Goal: Information Seeking & Learning: Check status

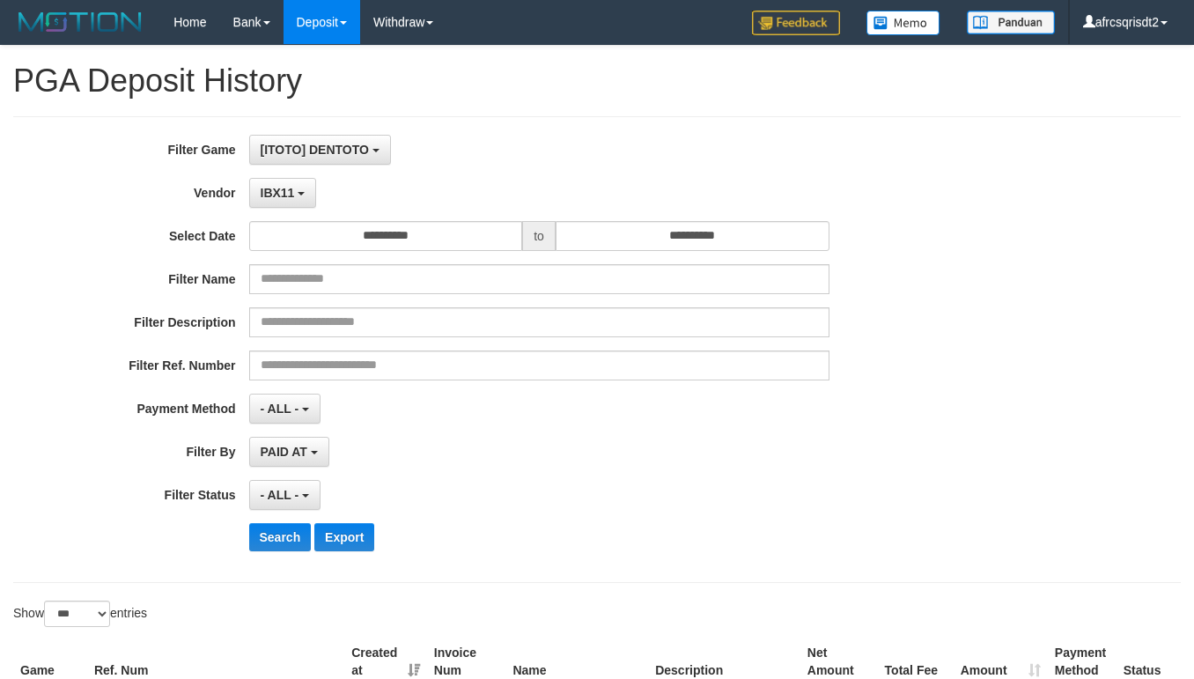
select select "**********"
select select "***"
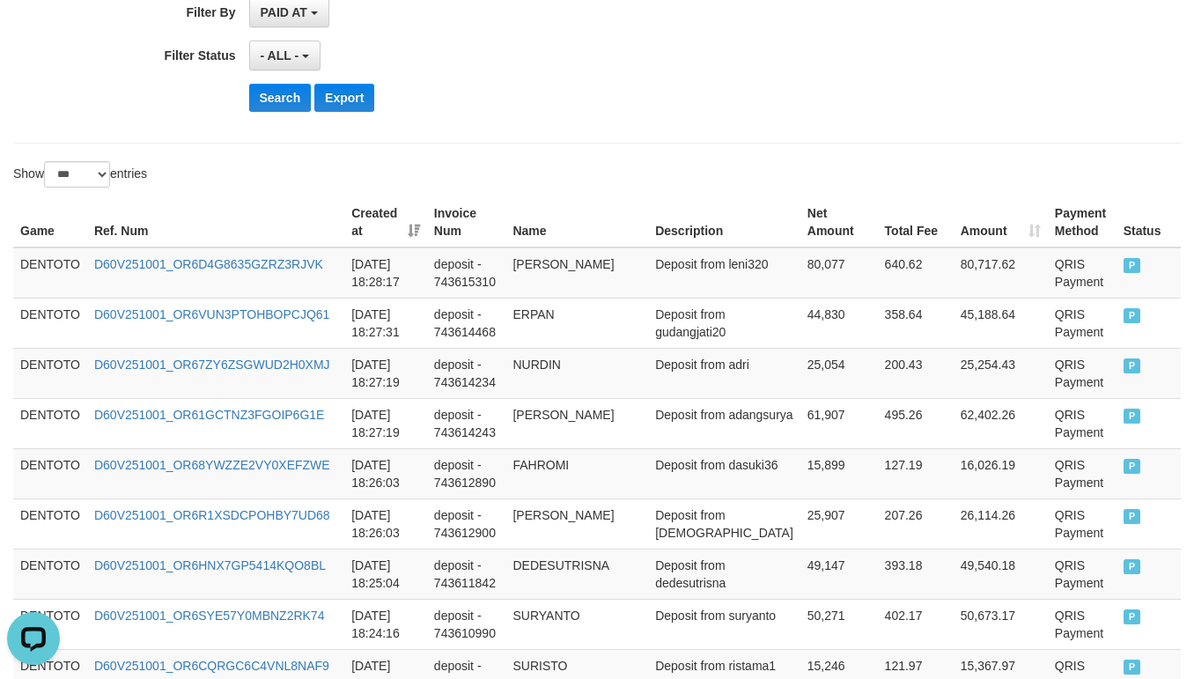
scroll to position [16, 0]
click at [256, 112] on button "Search" at bounding box center [280, 98] width 63 height 28
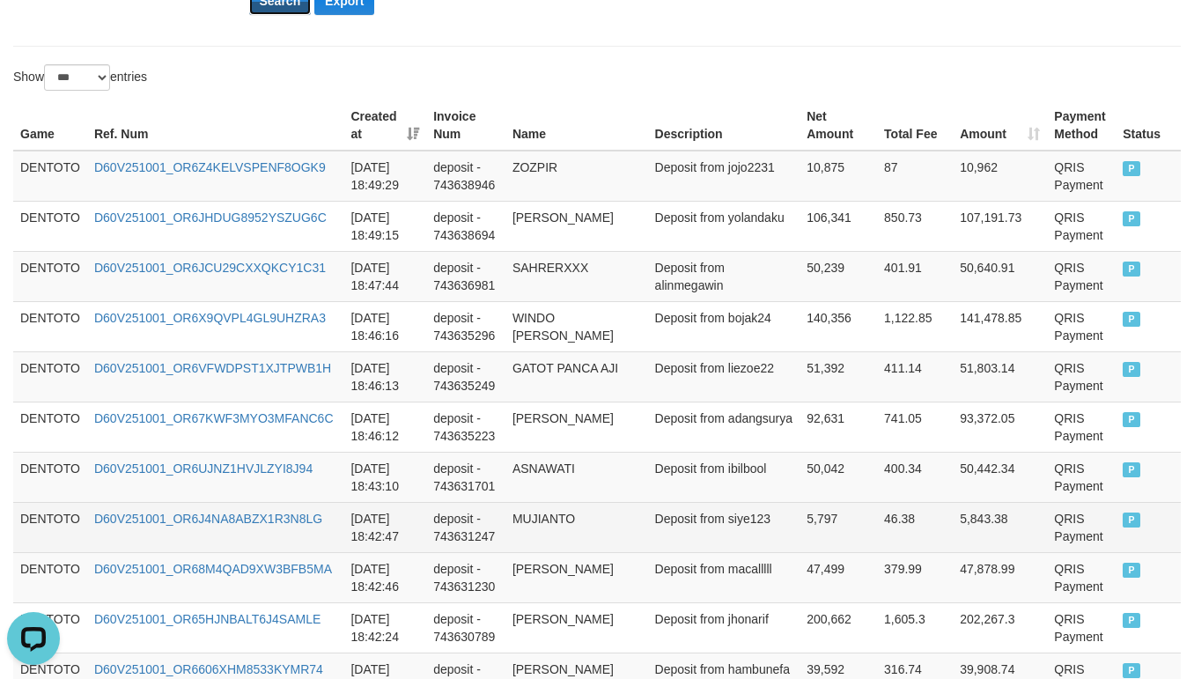
scroll to position [439, 0]
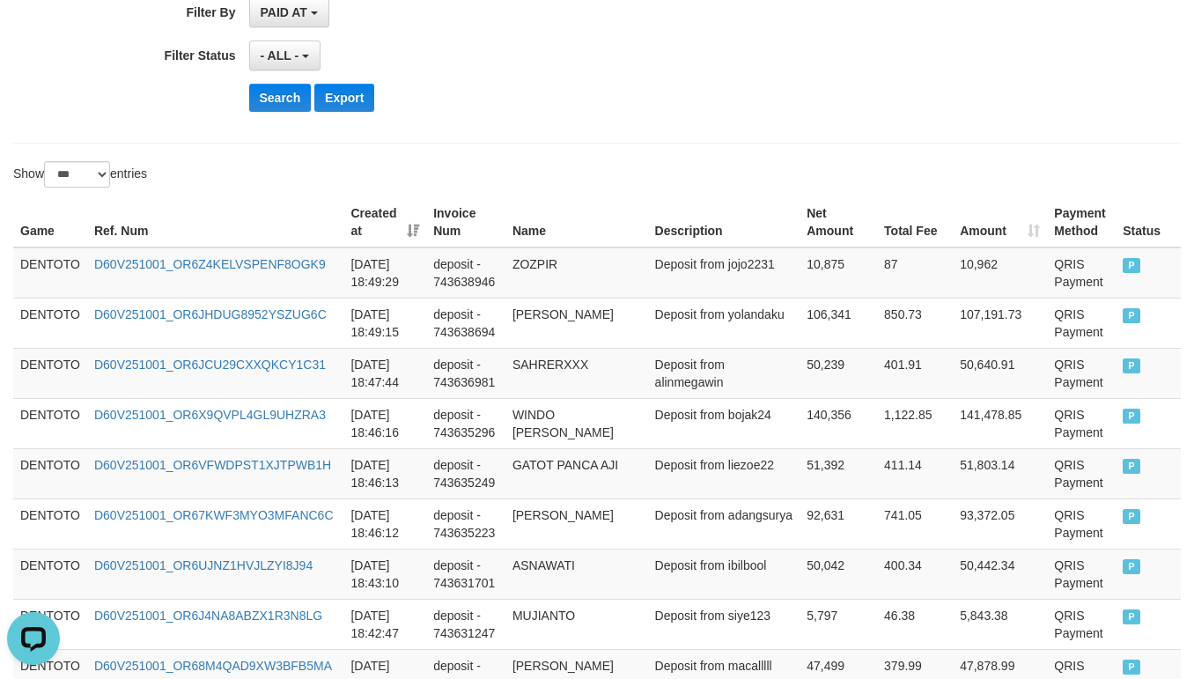
click at [558, 106] on div "Search Export" at bounding box center [622, 98] width 747 height 28
click at [37, 262] on td "DENTOTO" at bounding box center [50, 272] width 74 height 51
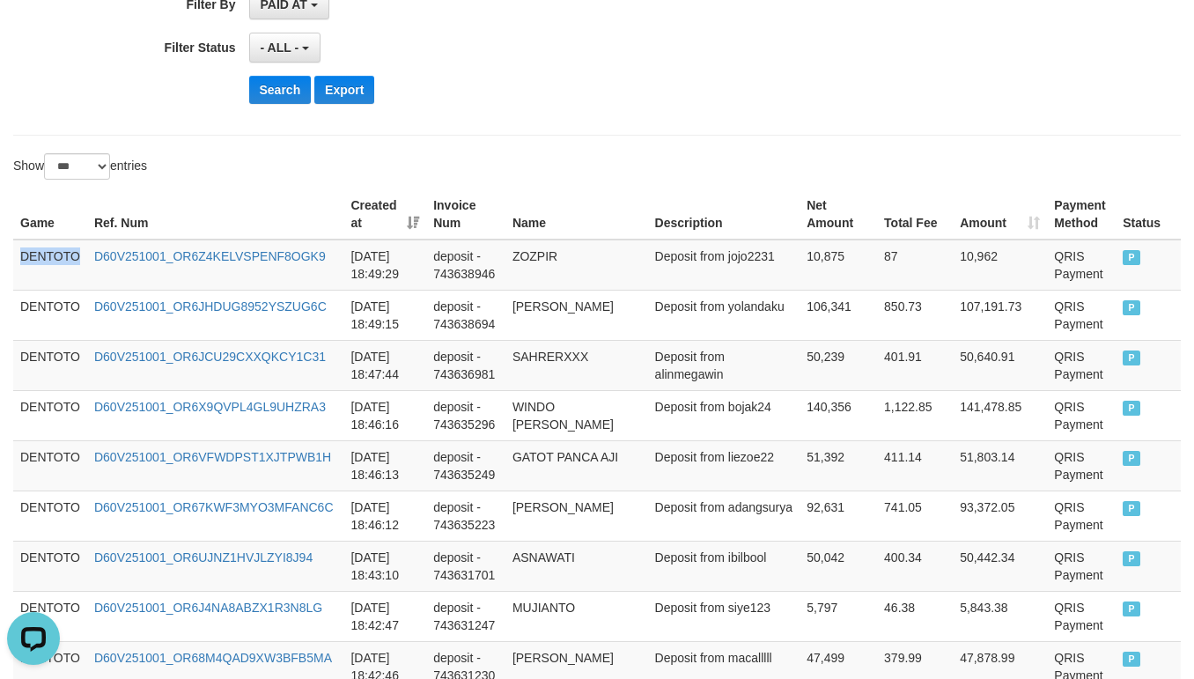
scroll to position [1760, 0]
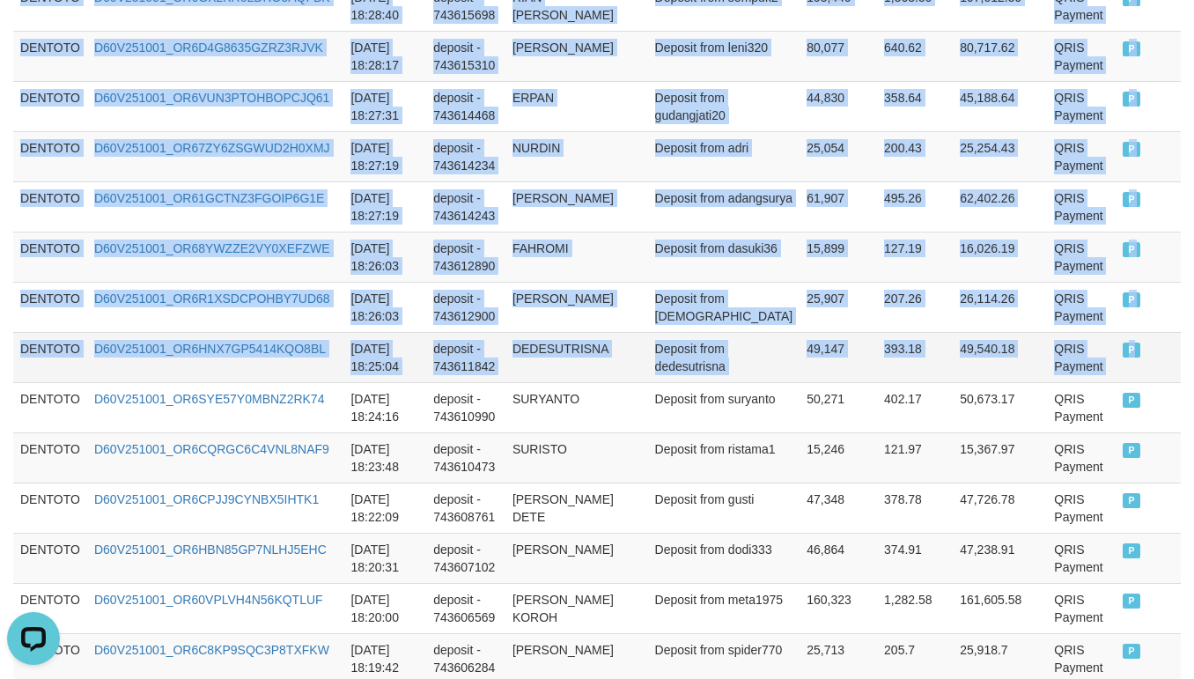
click at [1171, 380] on td "P" at bounding box center [1148, 357] width 65 height 50
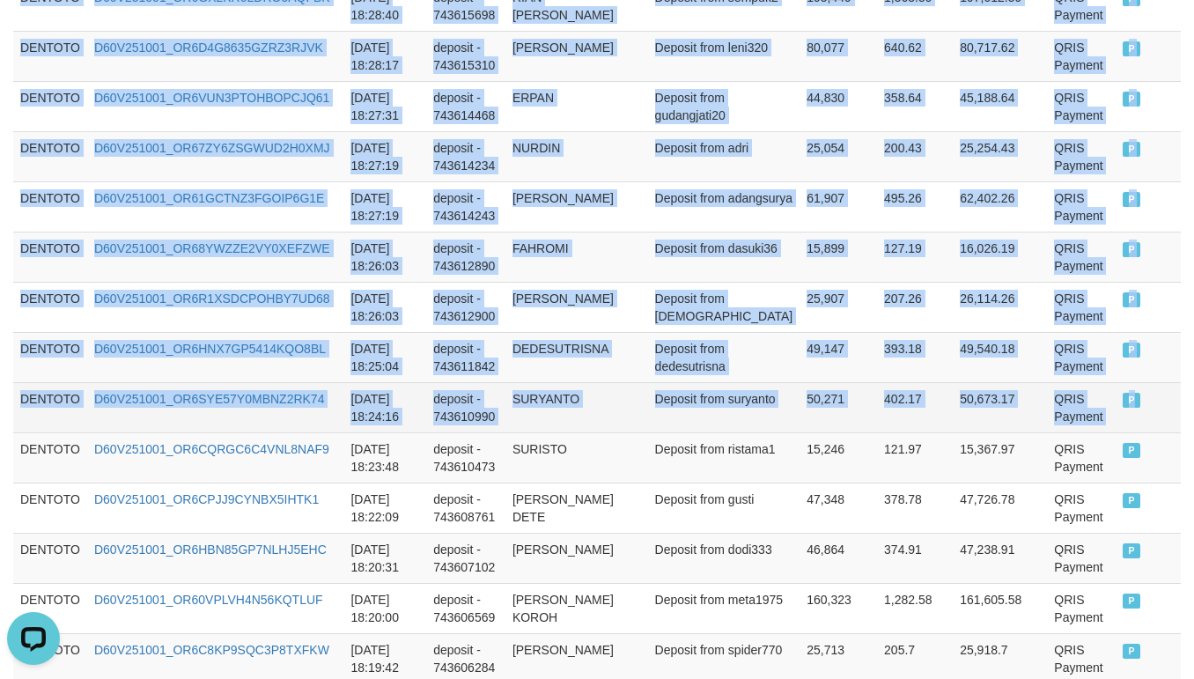
click at [1147, 417] on td "P" at bounding box center [1148, 407] width 65 height 50
copy tbody "DENTOTO D60V251001_OR6Z4KELVSPENF8OGK9 2025-10-01 18:49:29 deposit - 743638946 …"
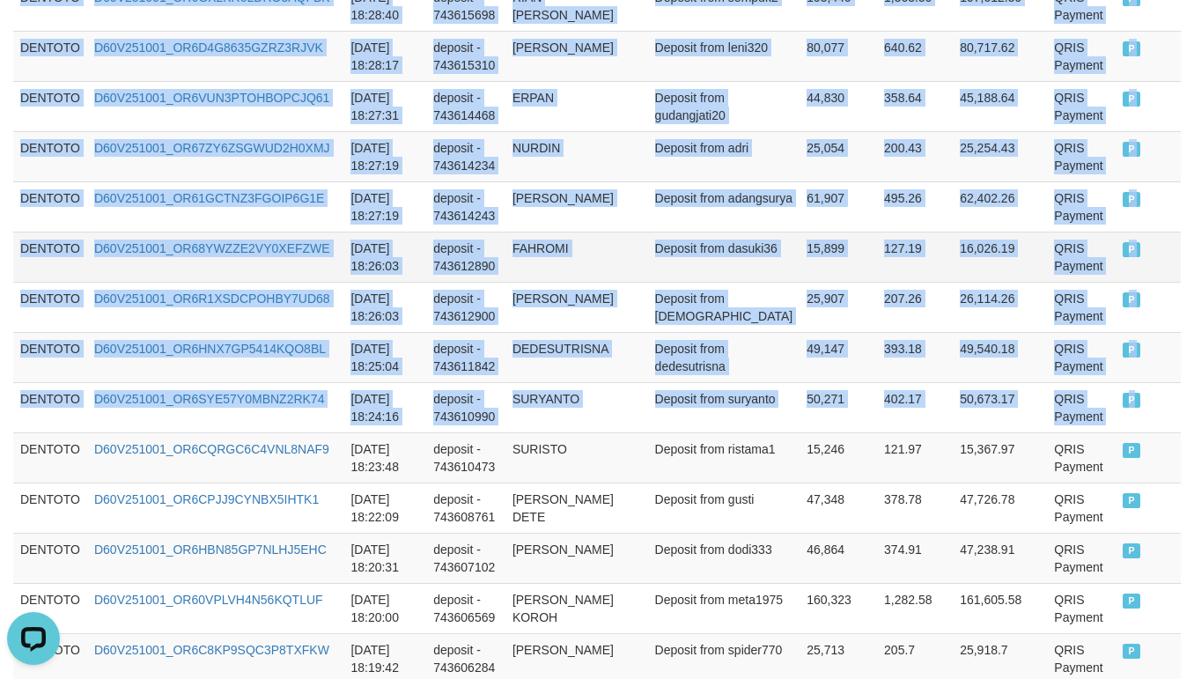
click at [703, 282] on td "Deposit from dasuki36" at bounding box center [724, 257] width 152 height 50
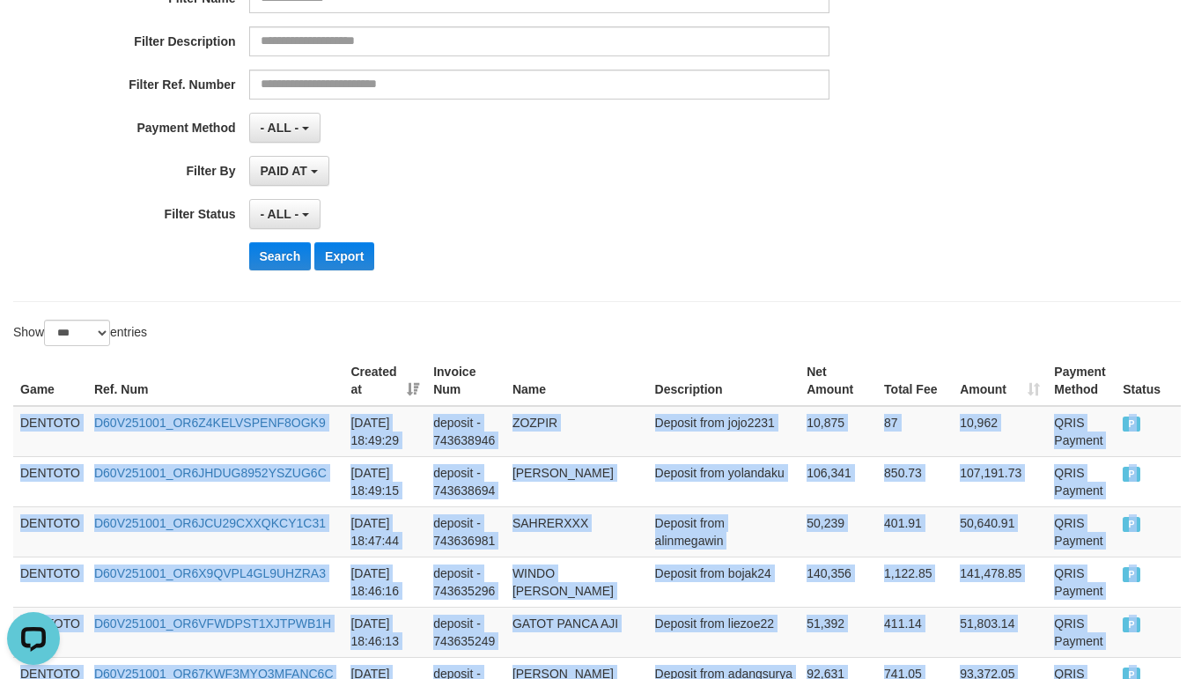
scroll to position [439, 0]
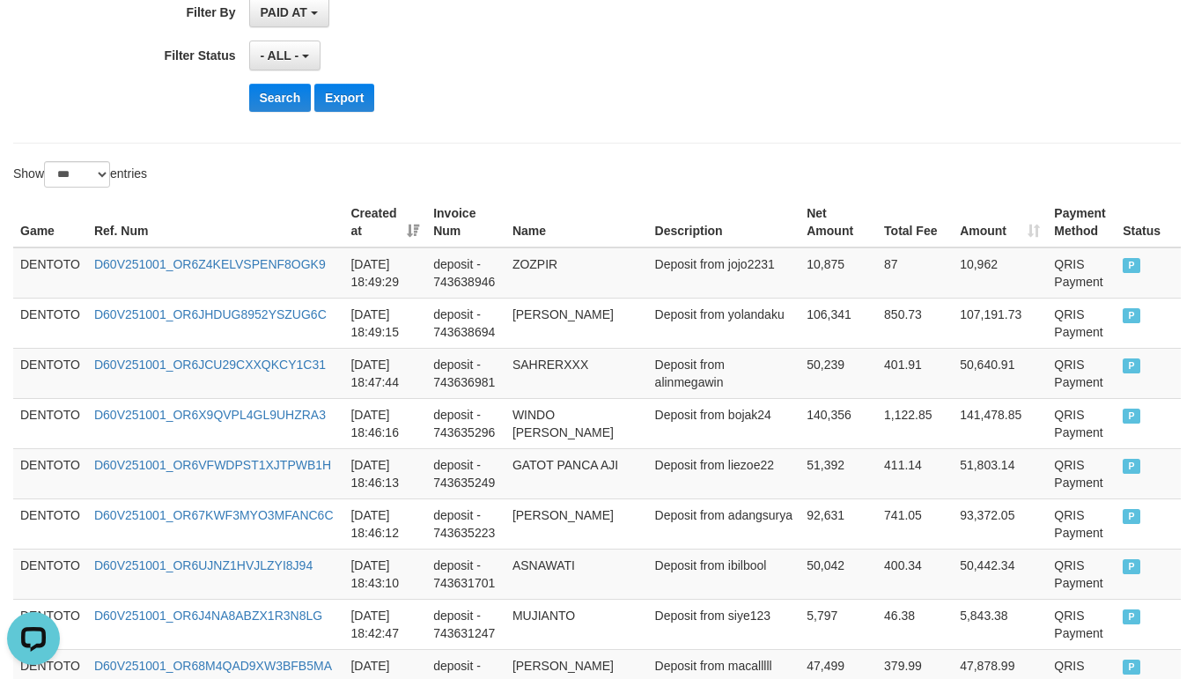
click at [553, 70] on div "- ALL - SELECT ALL - ALL - SELECT STATUS PENDING/UNPAID PAID CANCELED EXPIRED" at bounding box center [539, 56] width 580 height 30
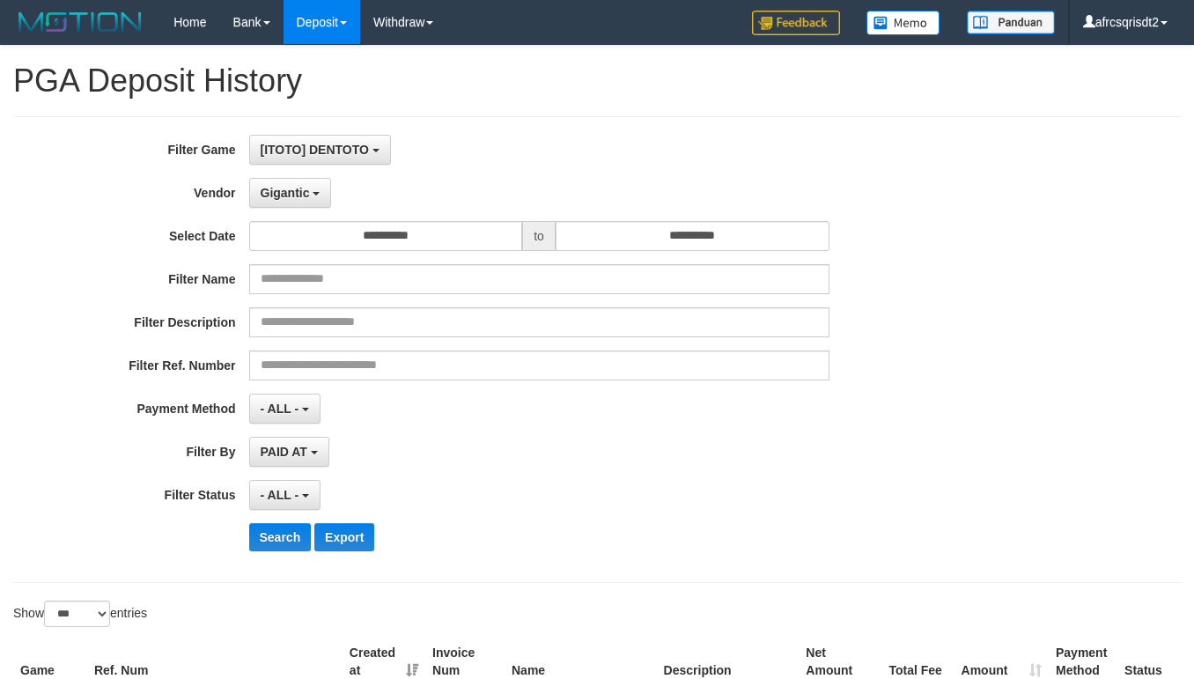
select select "**********"
select select "***"
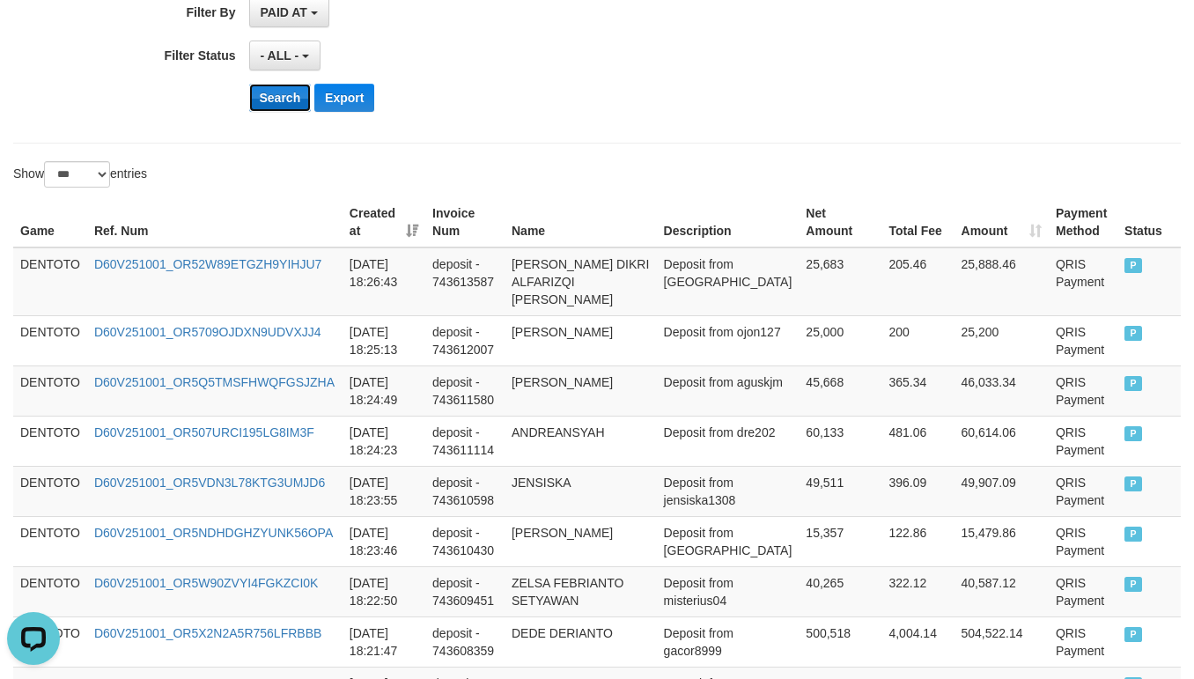
scroll to position [16, 0]
click at [277, 108] on button "Search" at bounding box center [280, 98] width 63 height 28
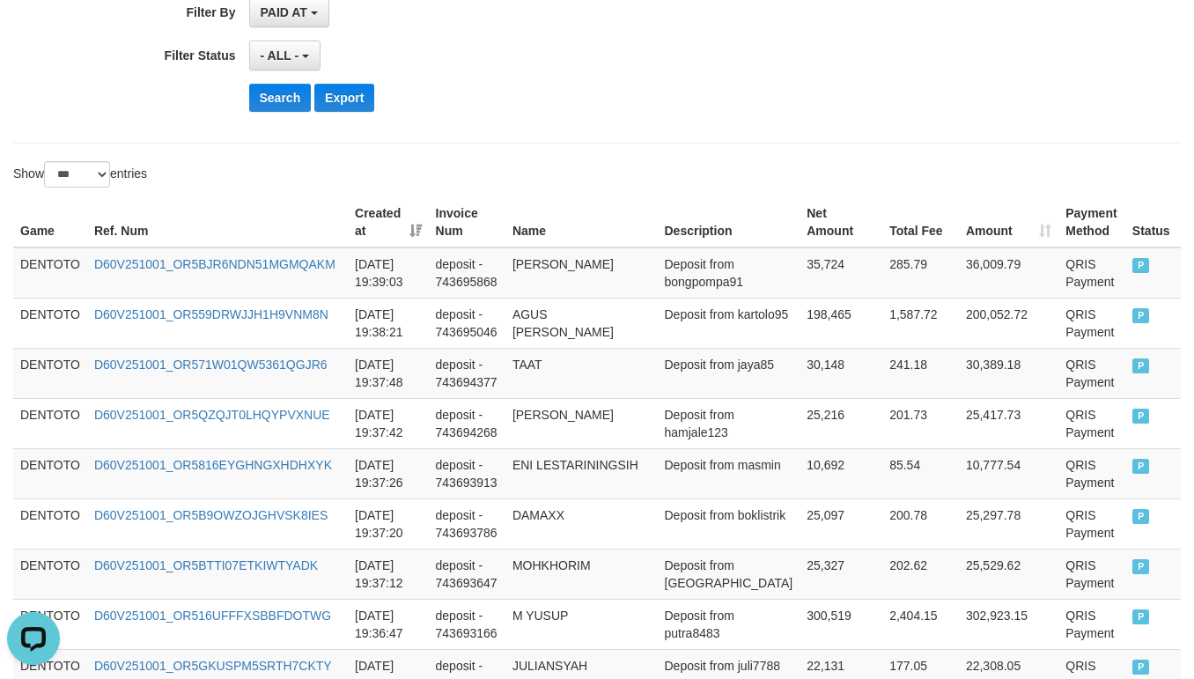
click at [643, 63] on div "- ALL - SELECT ALL - ALL - SELECT STATUS PENDING/UNPAID PAID CANCELED EXPIRED" at bounding box center [539, 56] width 580 height 30
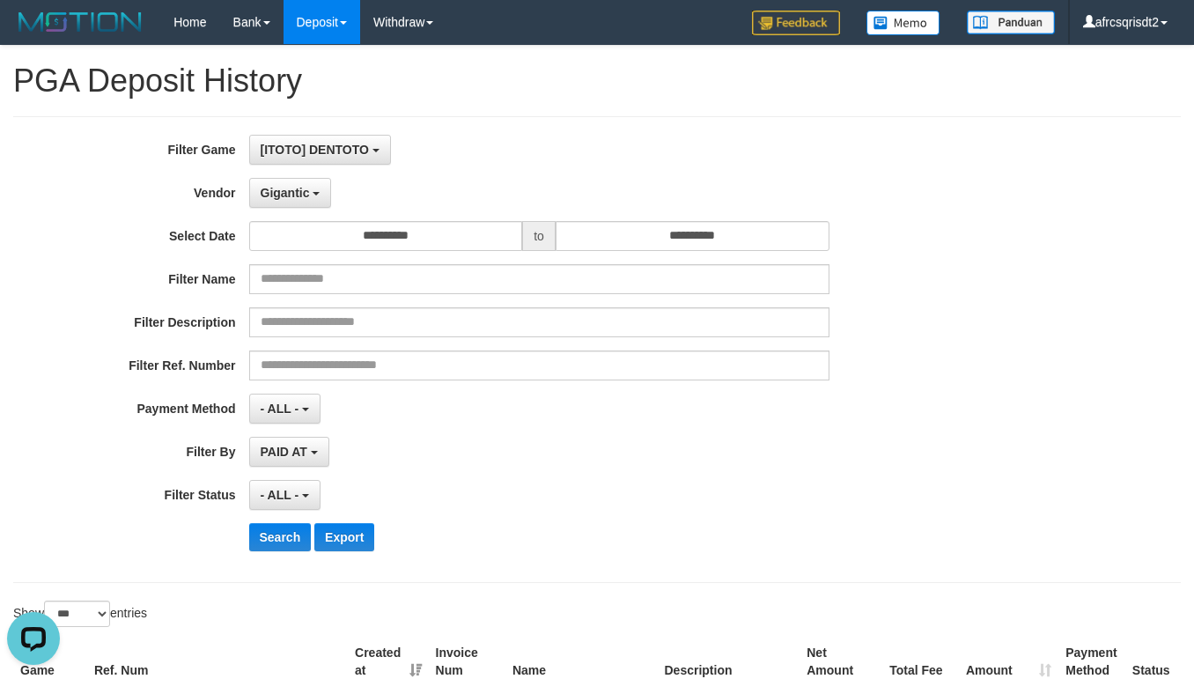
scroll to position [439, 0]
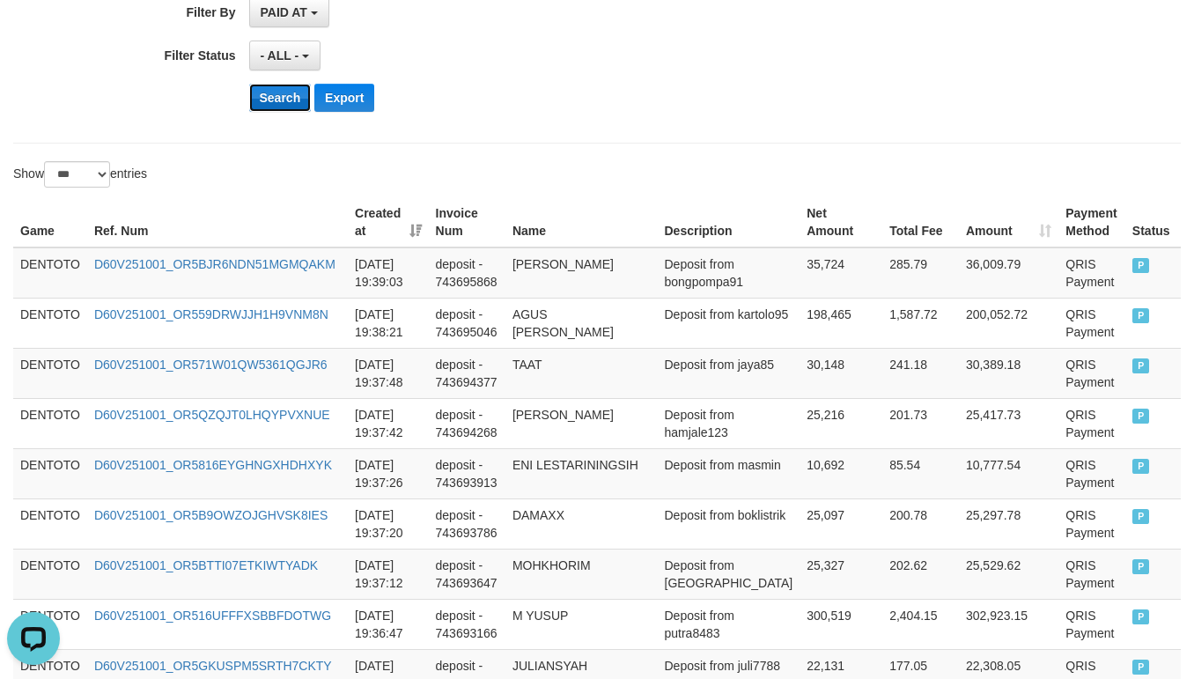
click at [280, 108] on button "Search" at bounding box center [280, 98] width 63 height 28
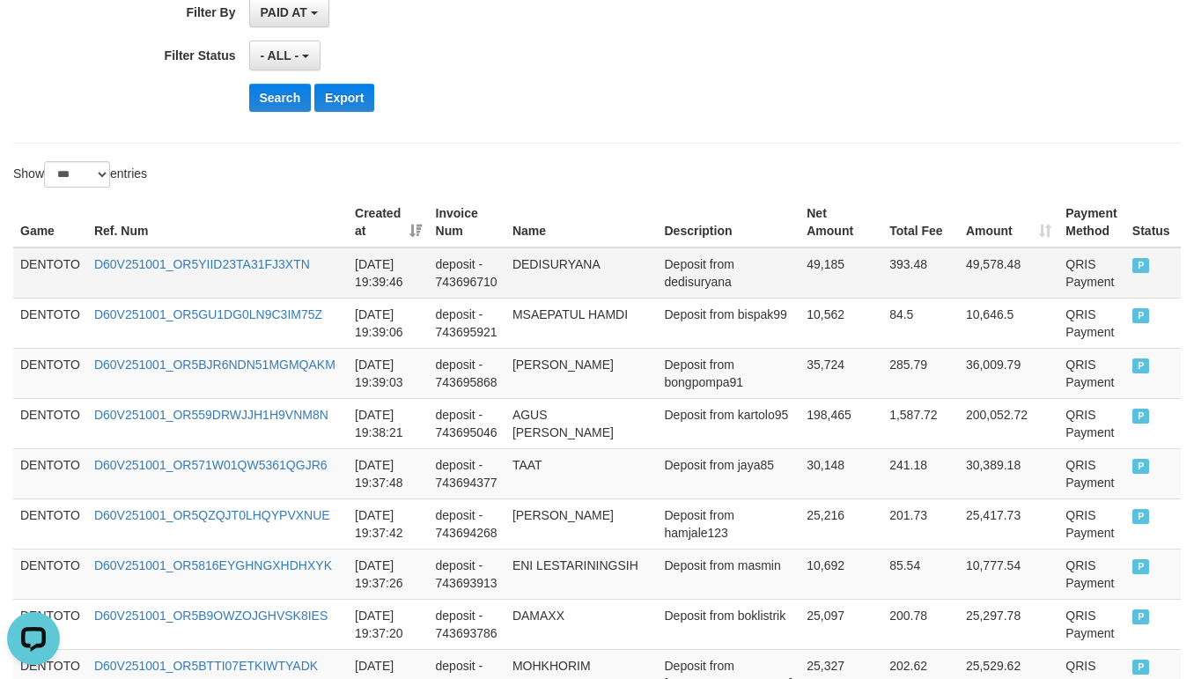
click at [33, 270] on td "DENTOTO" at bounding box center [50, 272] width 74 height 51
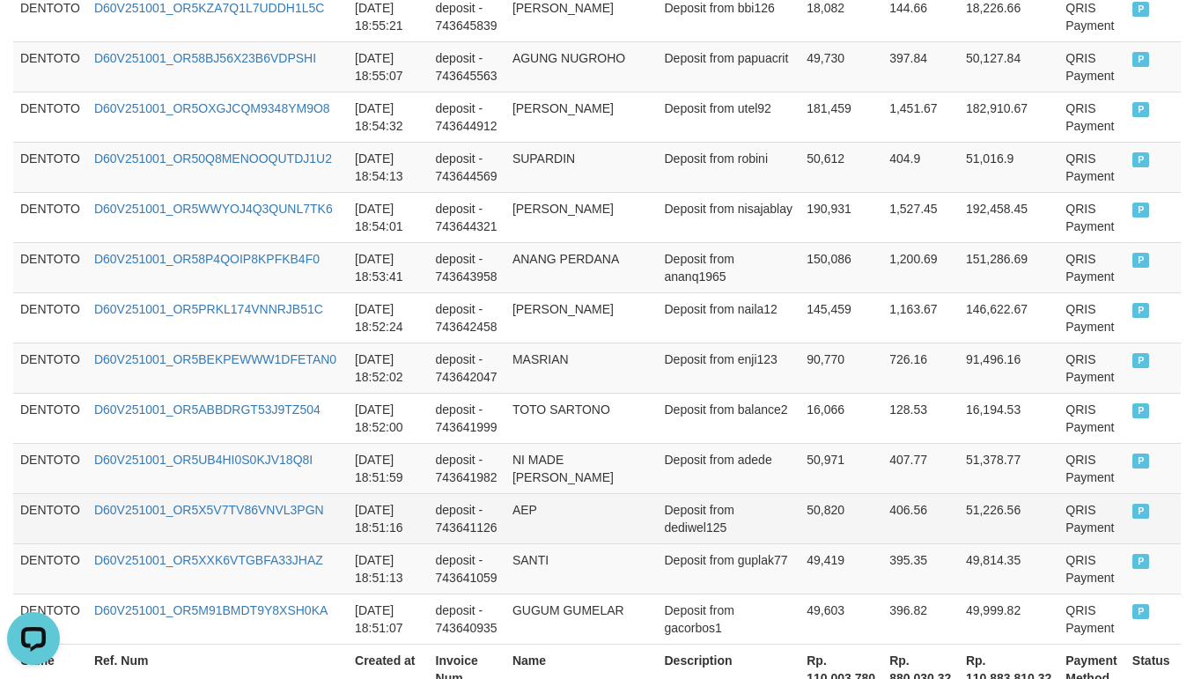
scroll to position [5281, 0]
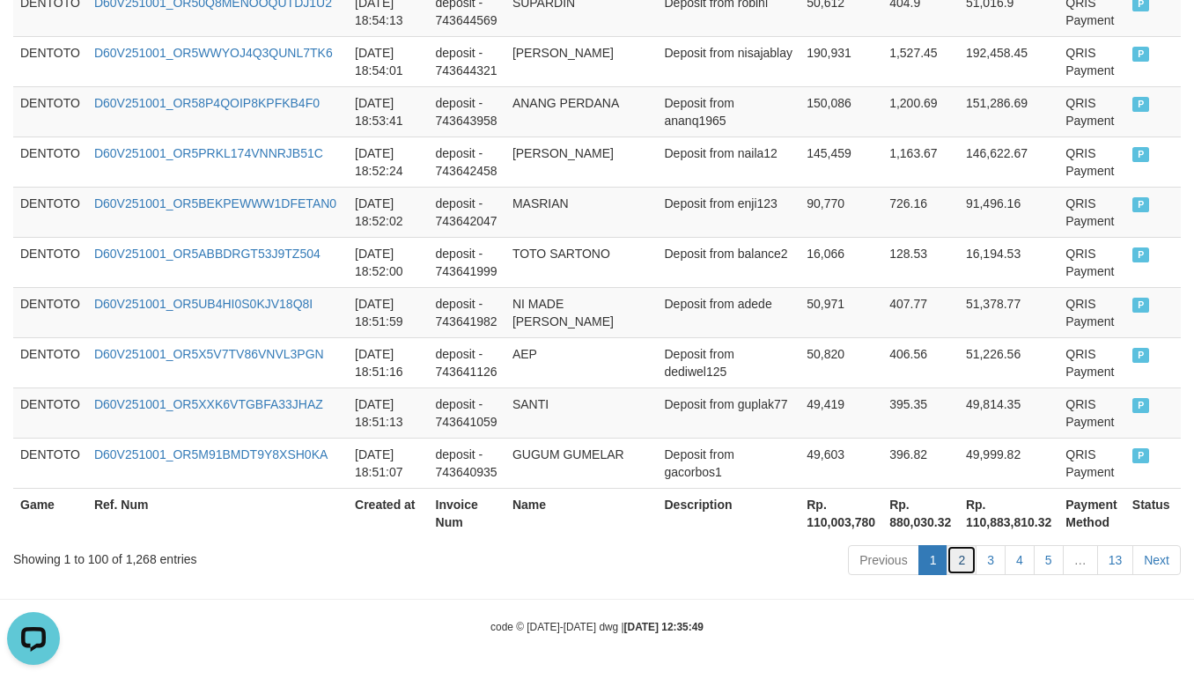
click at [965, 569] on link "2" at bounding box center [962, 560] width 30 height 30
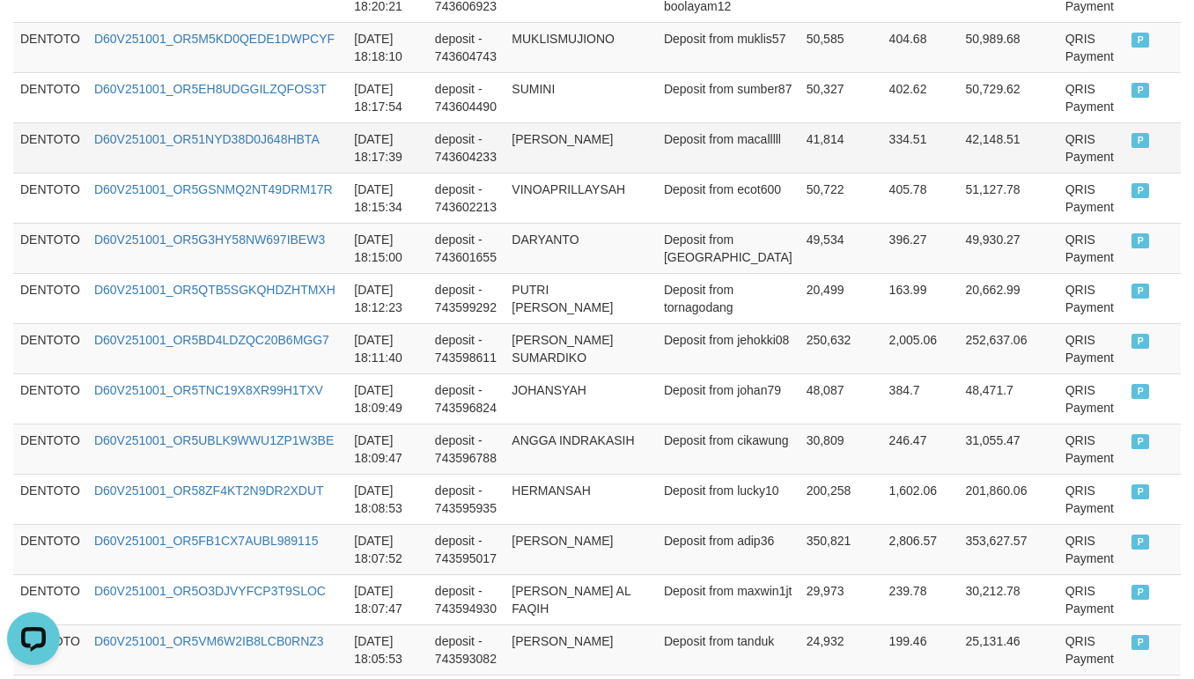
scroll to position [2180, 0]
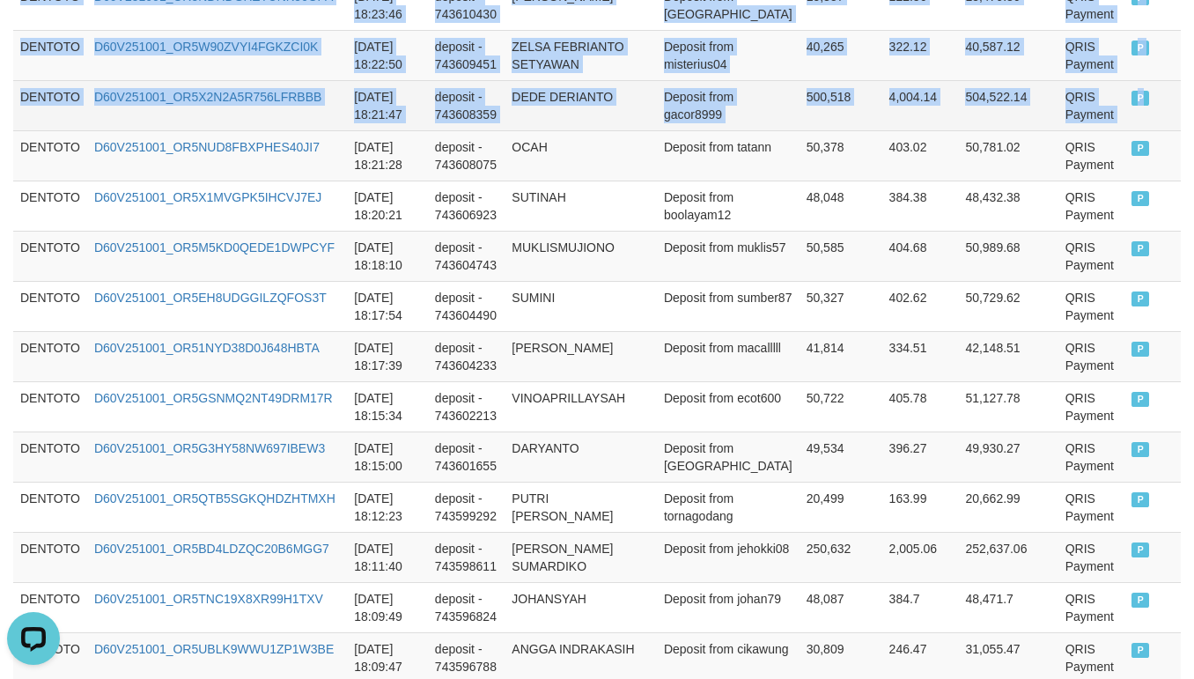
click at [1124, 112] on td "P" at bounding box center [1152, 105] width 56 height 50
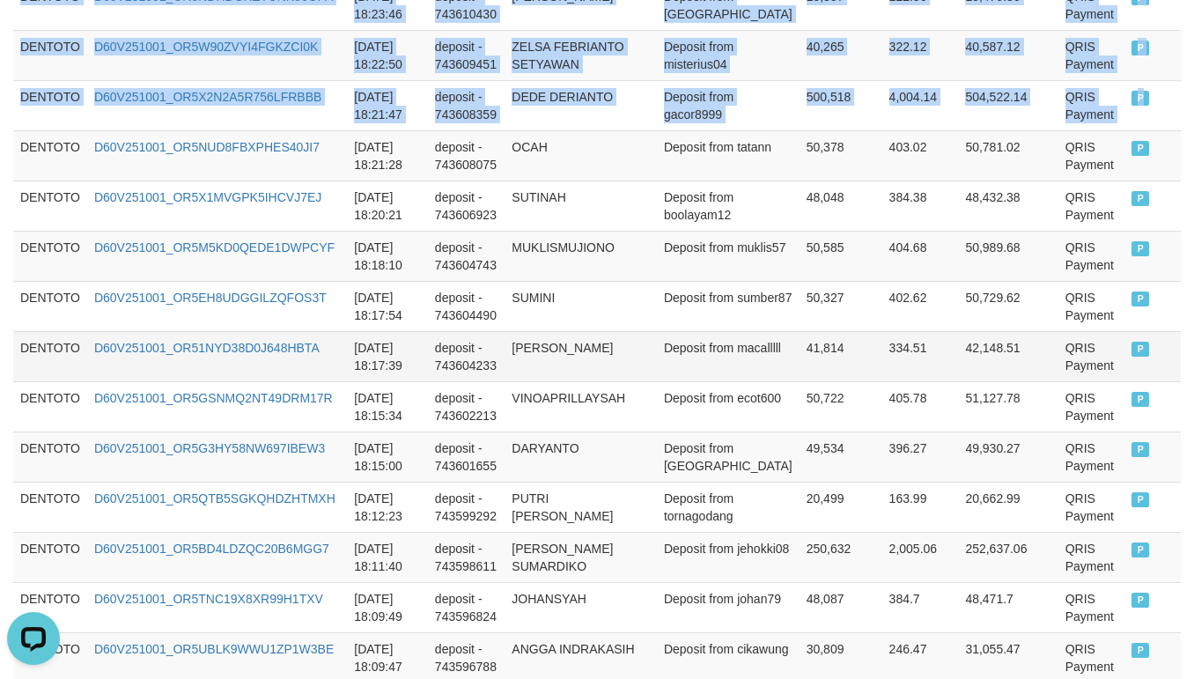
copy tbody "DENTOTO D60V251001_OR5M91BMDT9Y8XSH0KA [DATE] 18:51:07 deposit - 743640935 GUGU…"
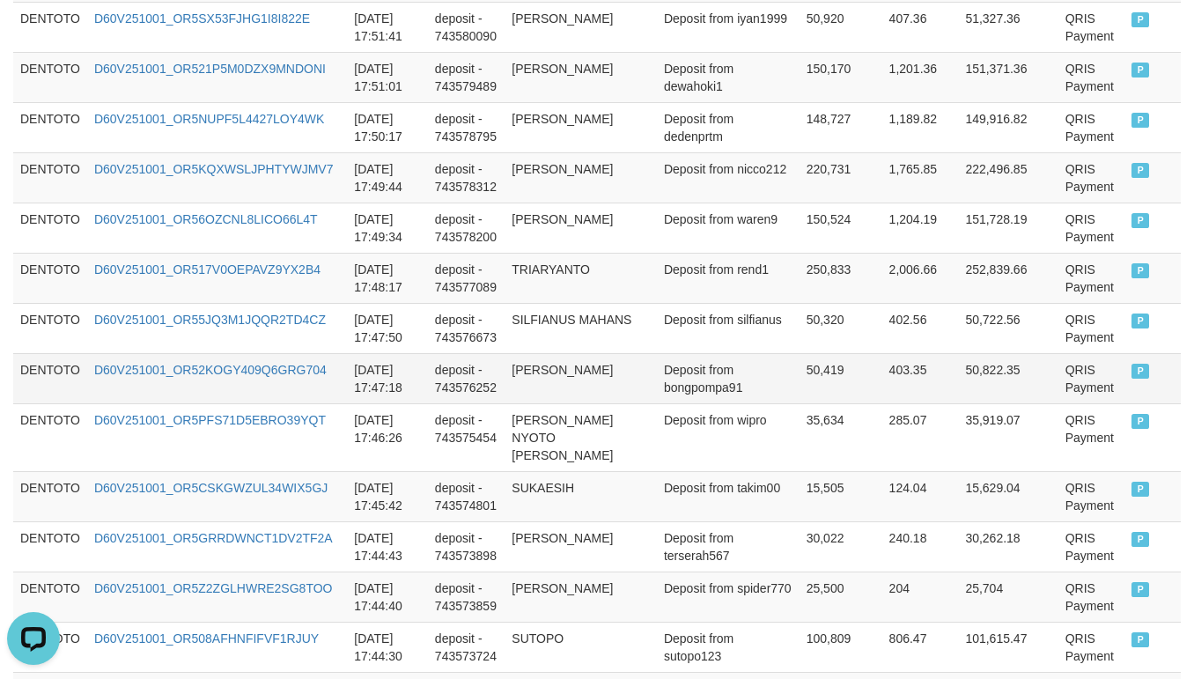
scroll to position [5262, 0]
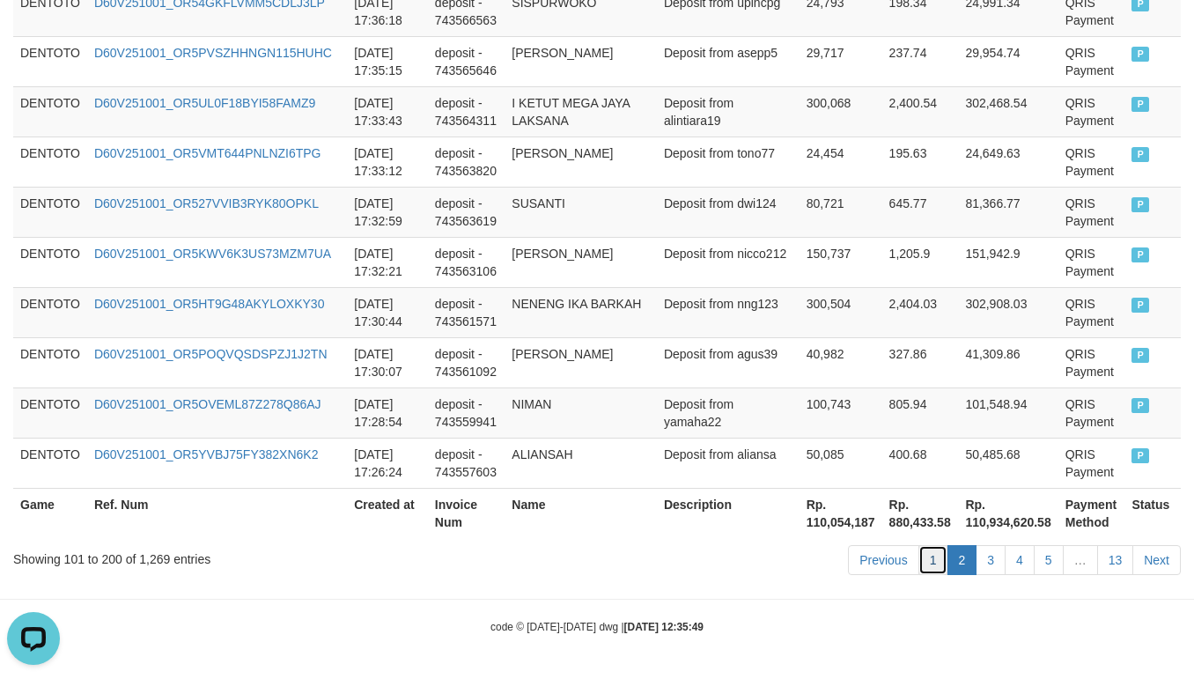
click at [930, 565] on link "1" at bounding box center [933, 560] width 30 height 30
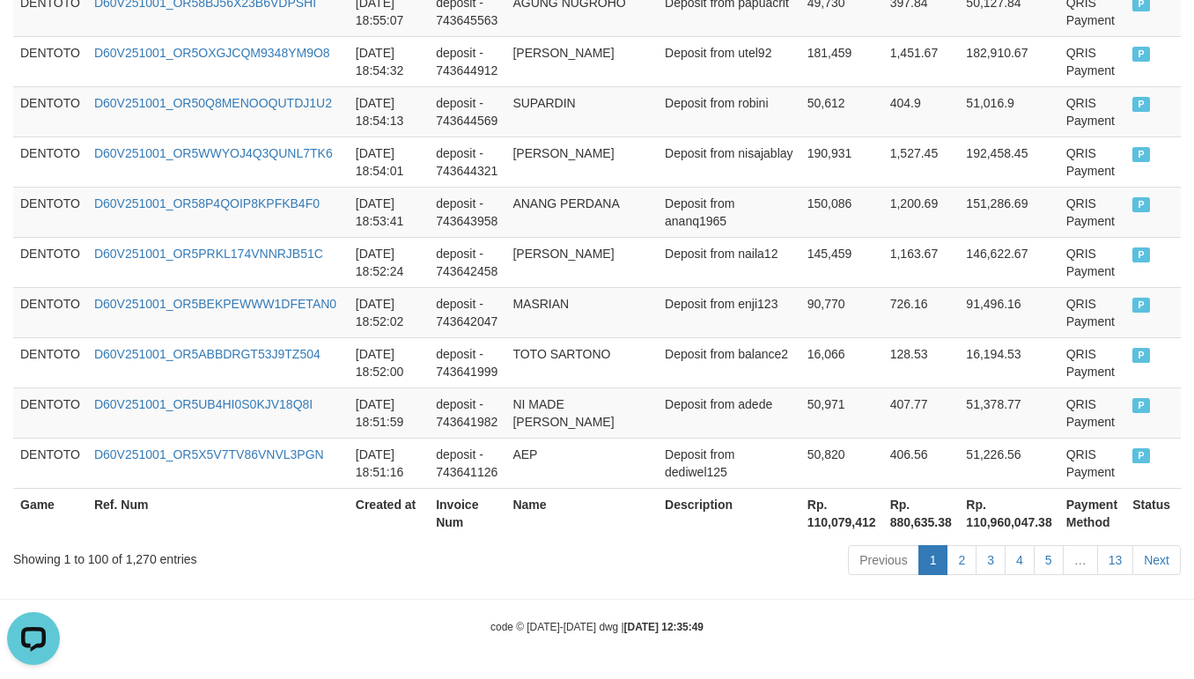
scroll to position [5279, 0]
click at [947, 552] on link "2" at bounding box center [962, 560] width 30 height 30
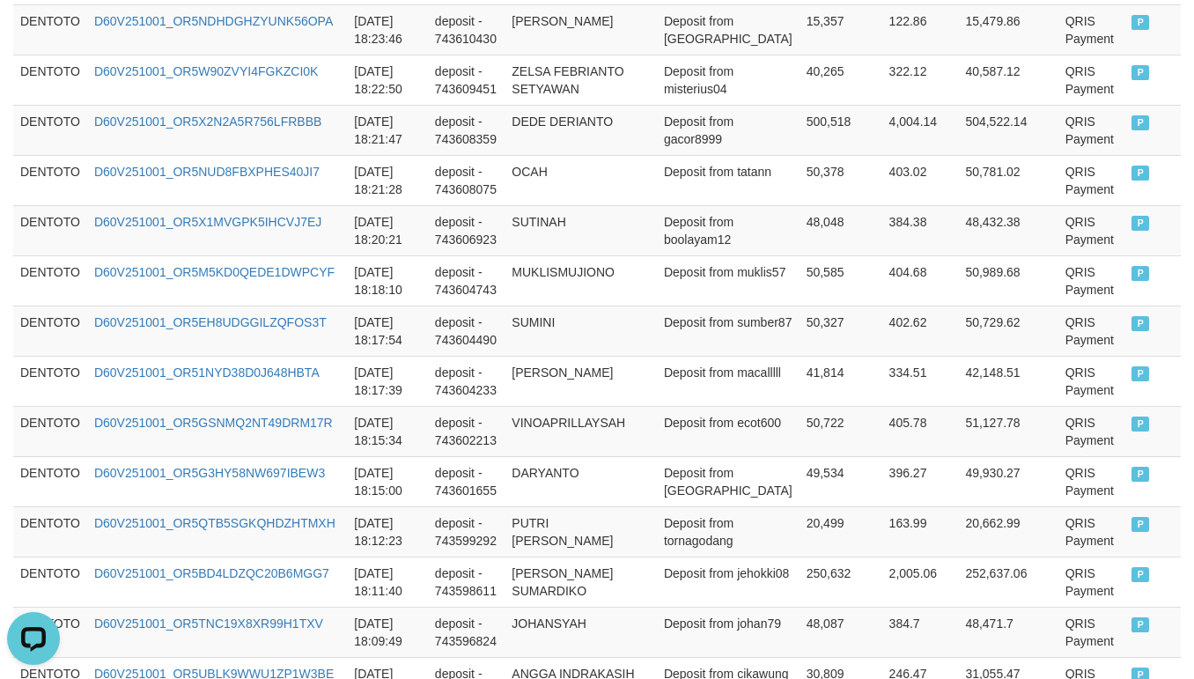
scroll to position [2180, 0]
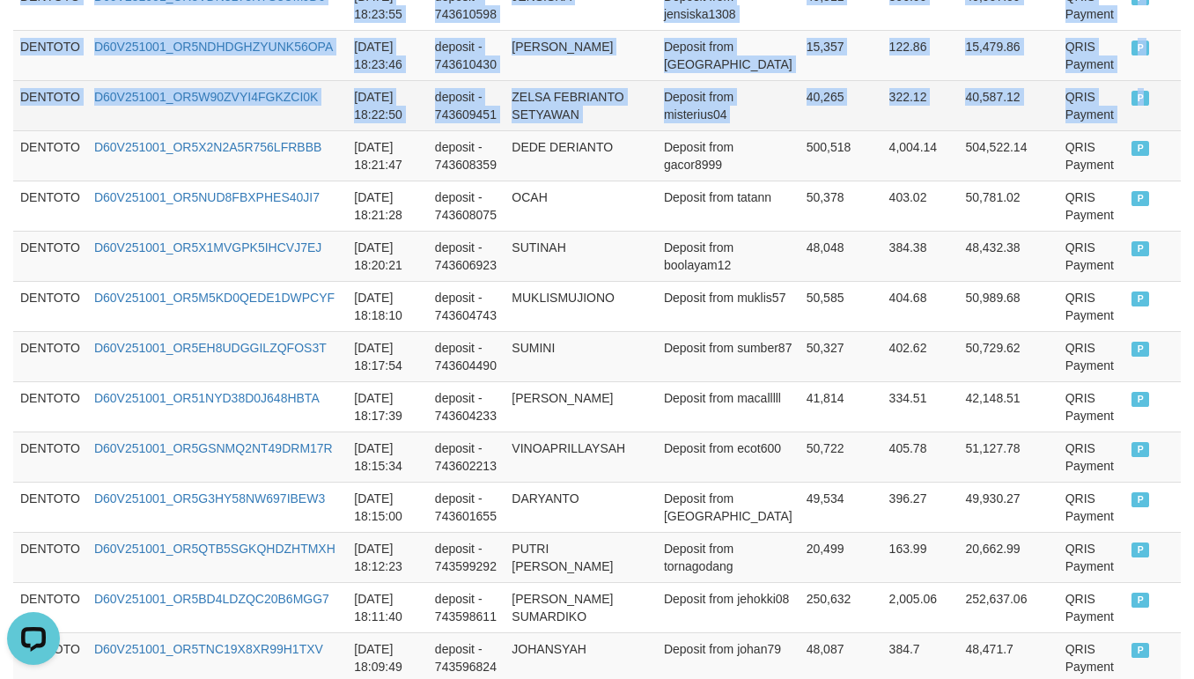
click at [1124, 91] on td "P" at bounding box center [1152, 105] width 56 height 50
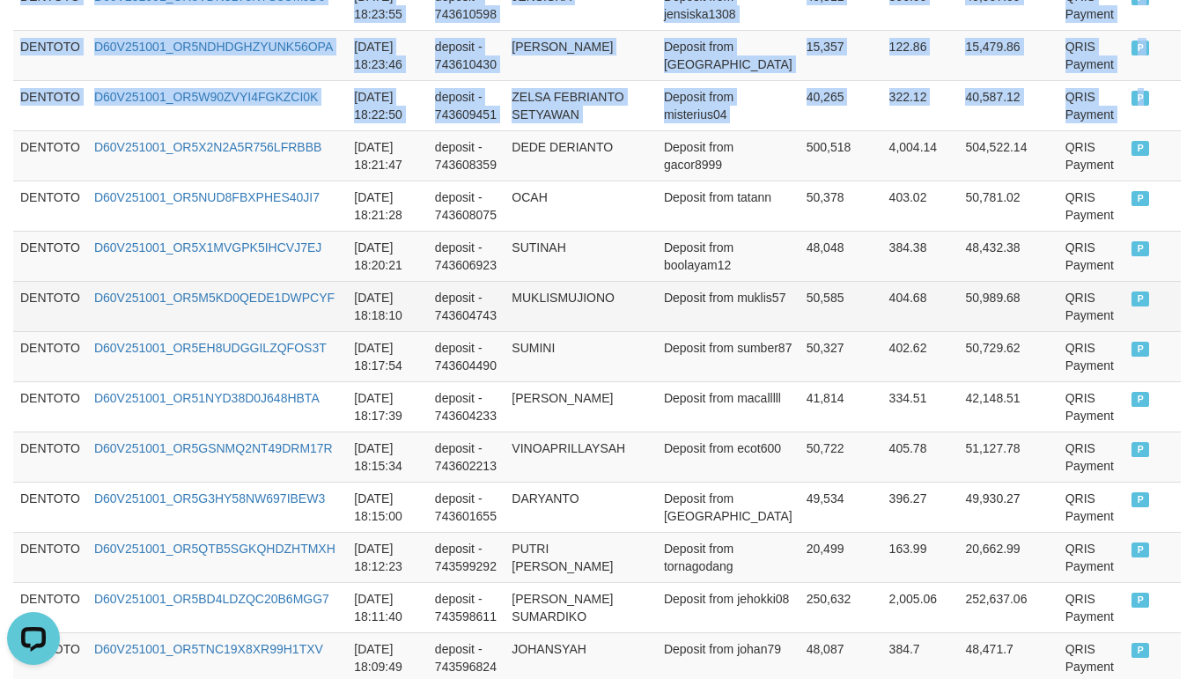
copy tbody "DENTOTO D60V251001_OR5XXK6VTGBFA33JHAZ [DATE] 18:51:13 deposit - 743641059 SANT…"
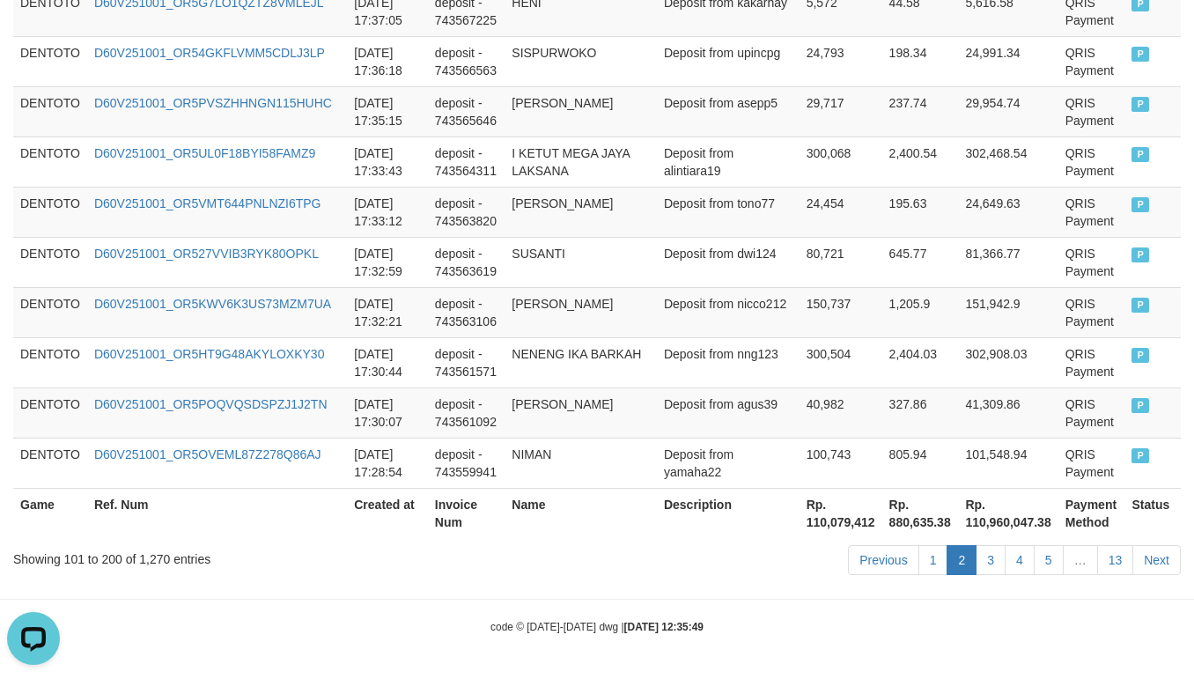
scroll to position [5262, 0]
click at [920, 560] on link "1" at bounding box center [933, 560] width 30 height 30
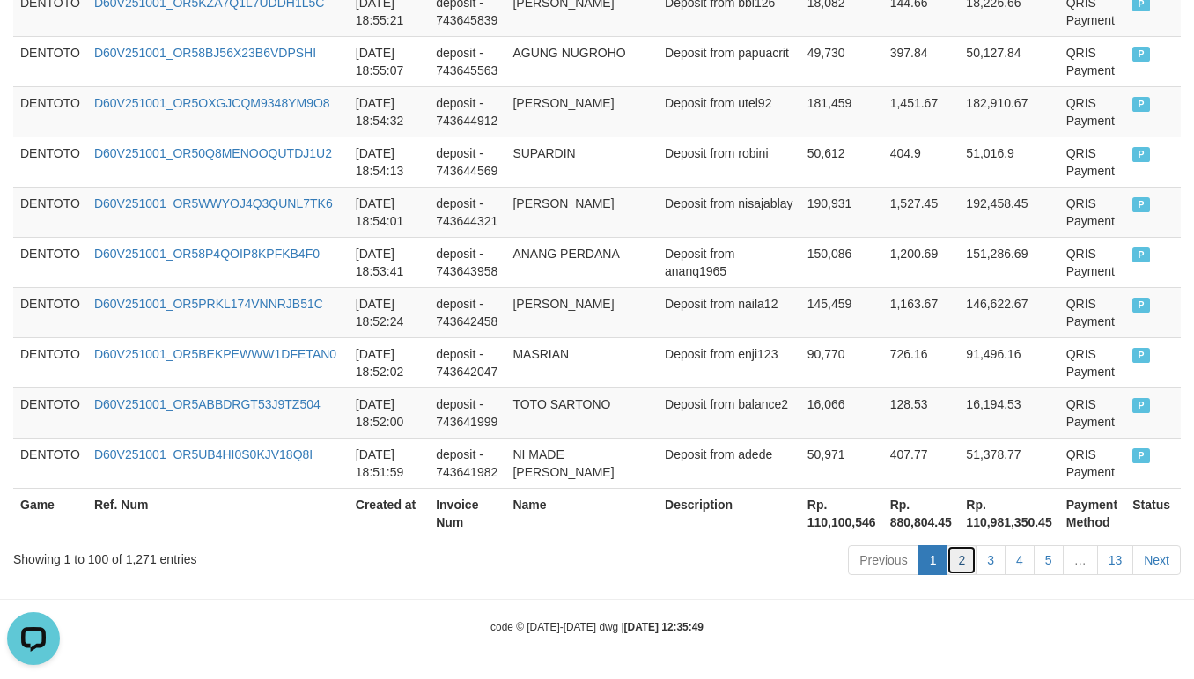
click at [962, 556] on link "2" at bounding box center [962, 560] width 30 height 30
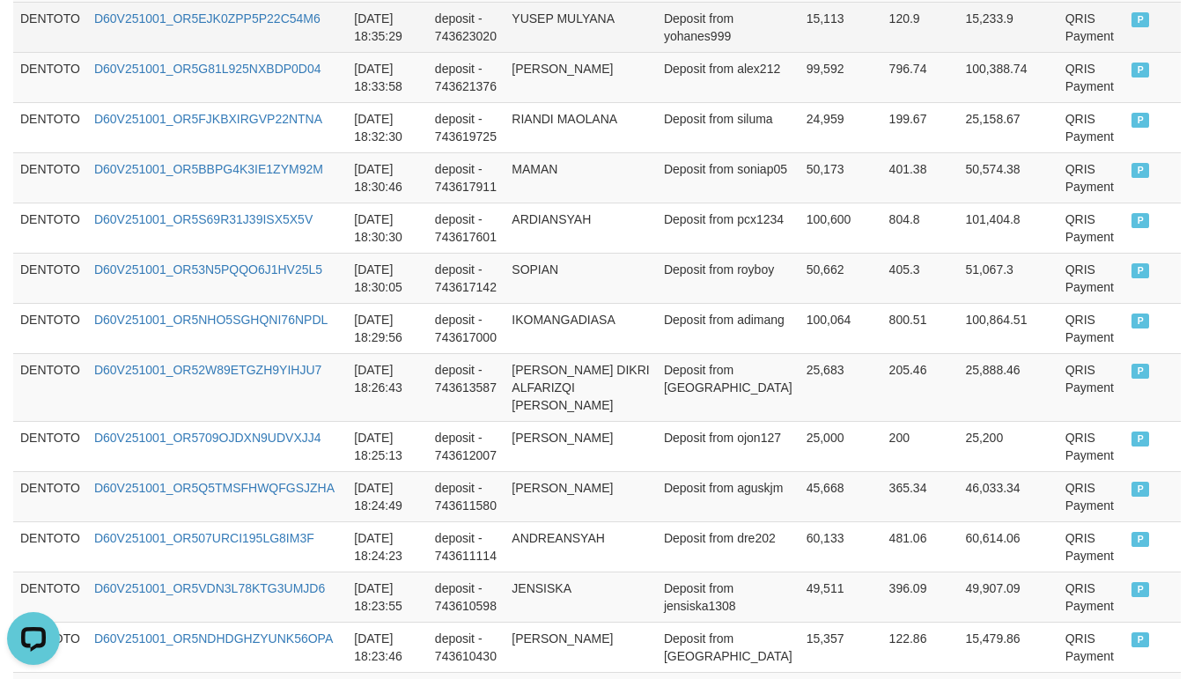
scroll to position [1739, 0]
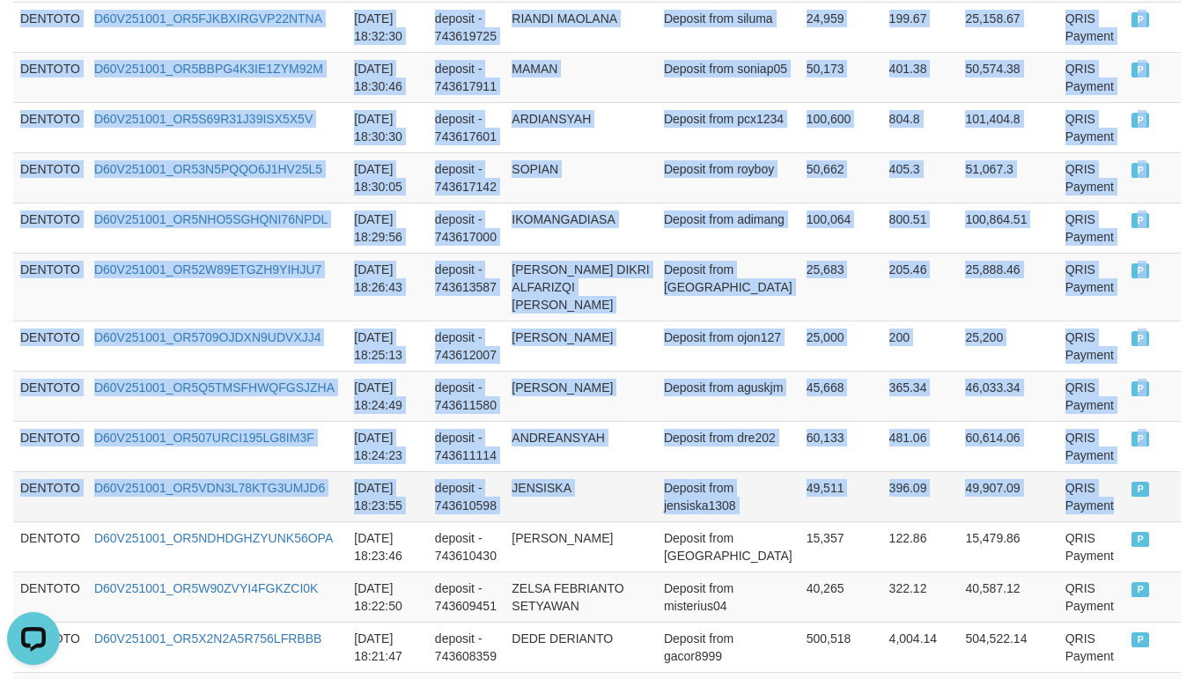
click at [1060, 502] on td "QRIS Payment" at bounding box center [1091, 496] width 67 height 50
click at [1124, 503] on td "P" at bounding box center [1152, 496] width 56 height 50
copy tbody "DENTOTO D60V251001_OR5X5V7TV86VNVL3PGN [DATE] 18:51:16 deposit - 743641126 AEP …"
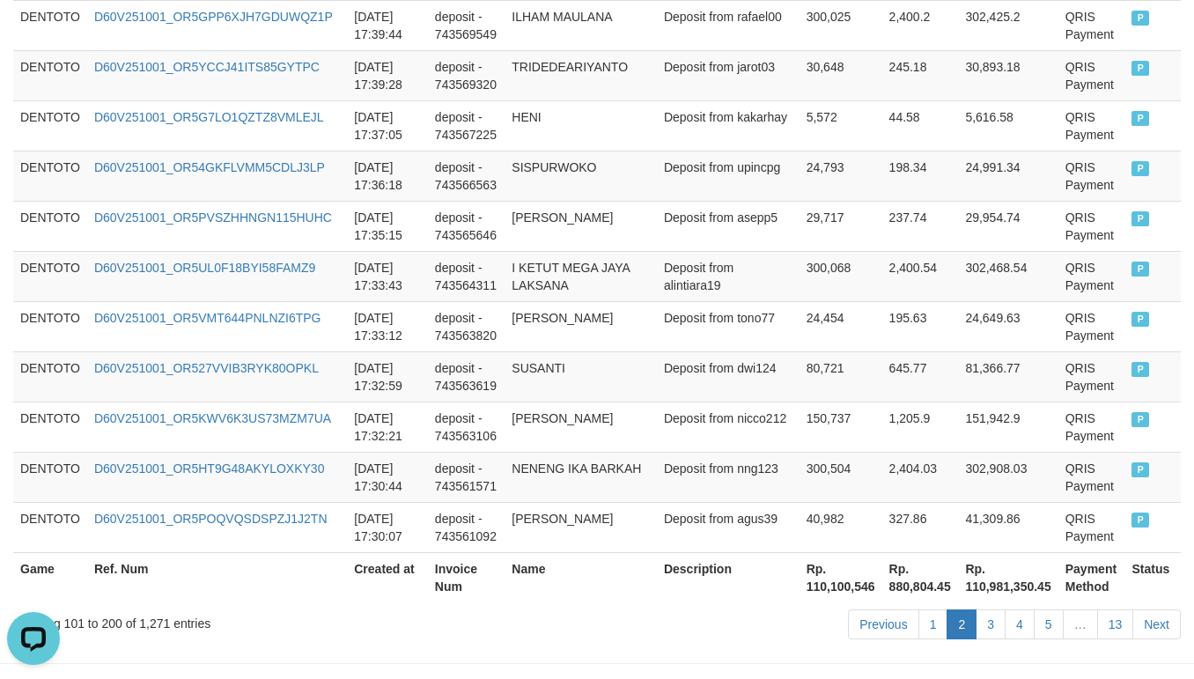
scroll to position [5262, 0]
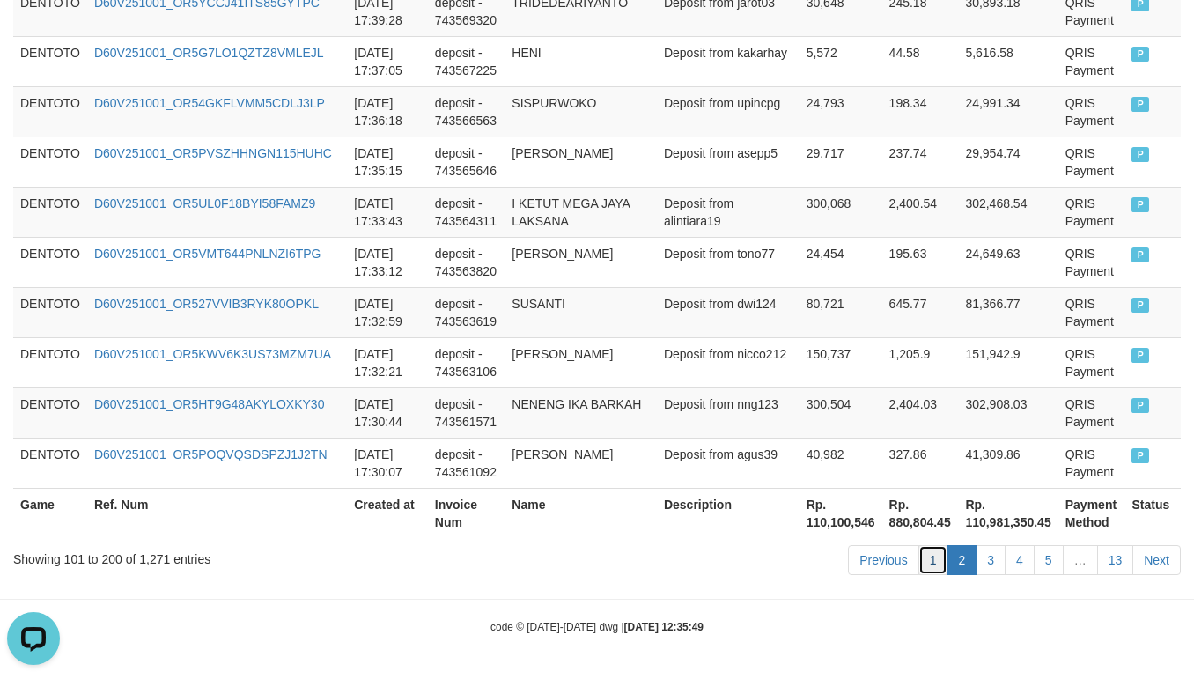
click at [939, 560] on link "1" at bounding box center [933, 560] width 30 height 30
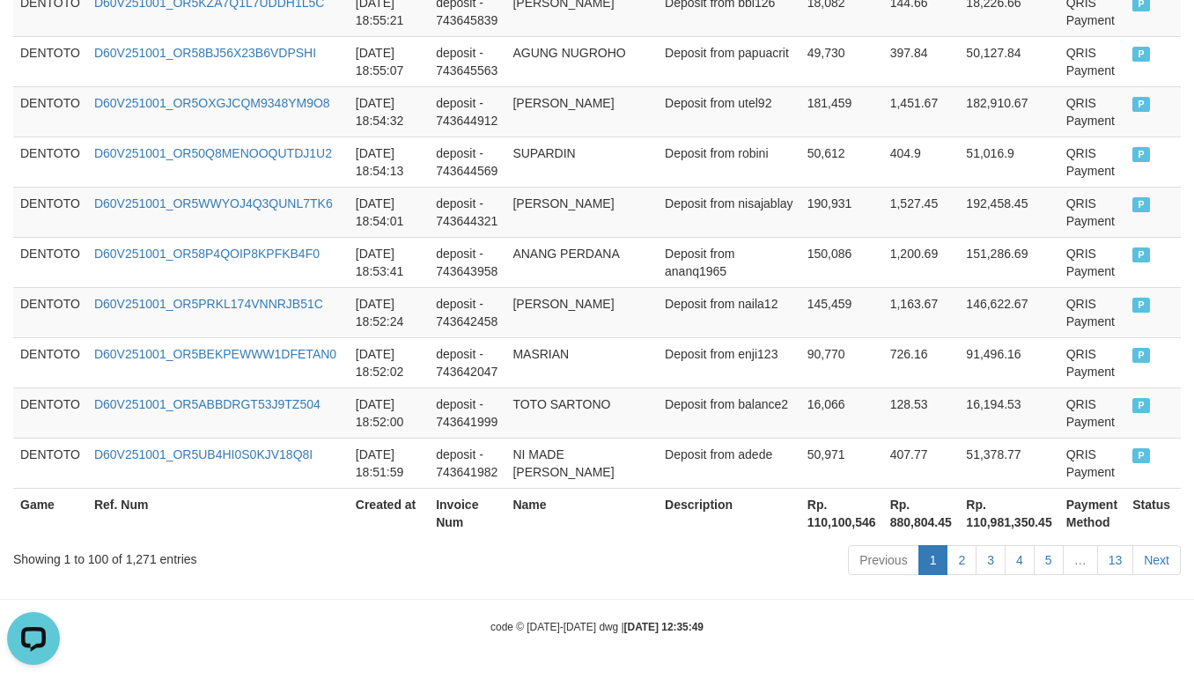
scroll to position [5279, 0]
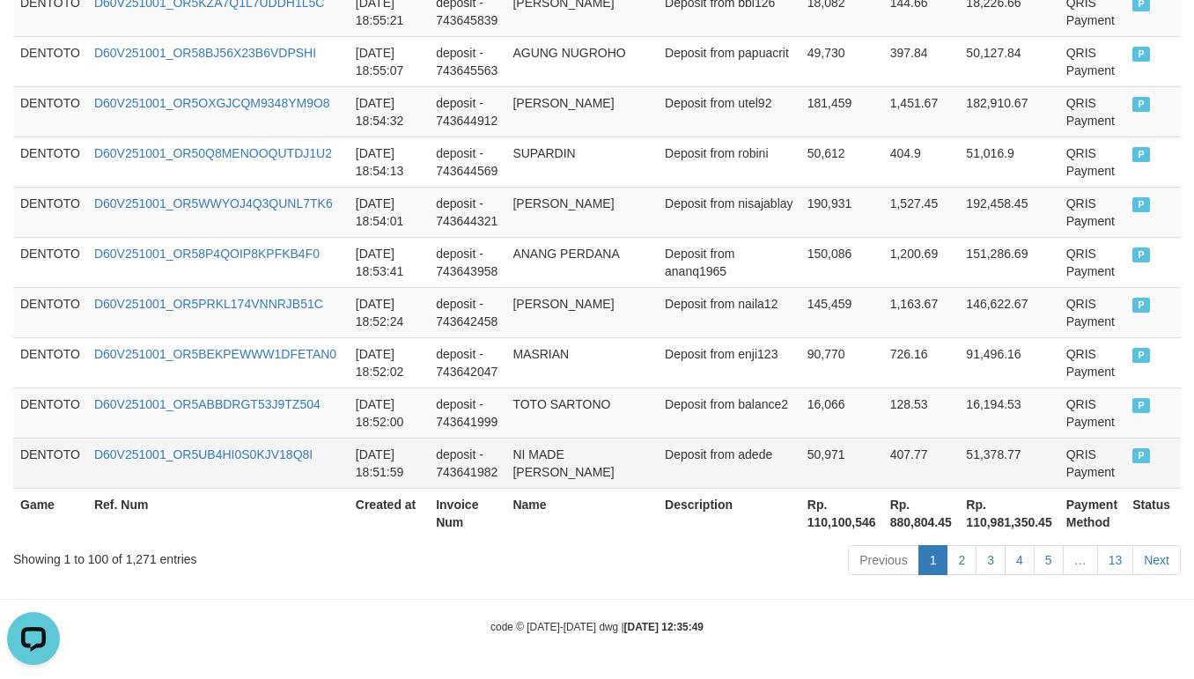
click at [1125, 462] on td "P" at bounding box center [1152, 463] width 55 height 50
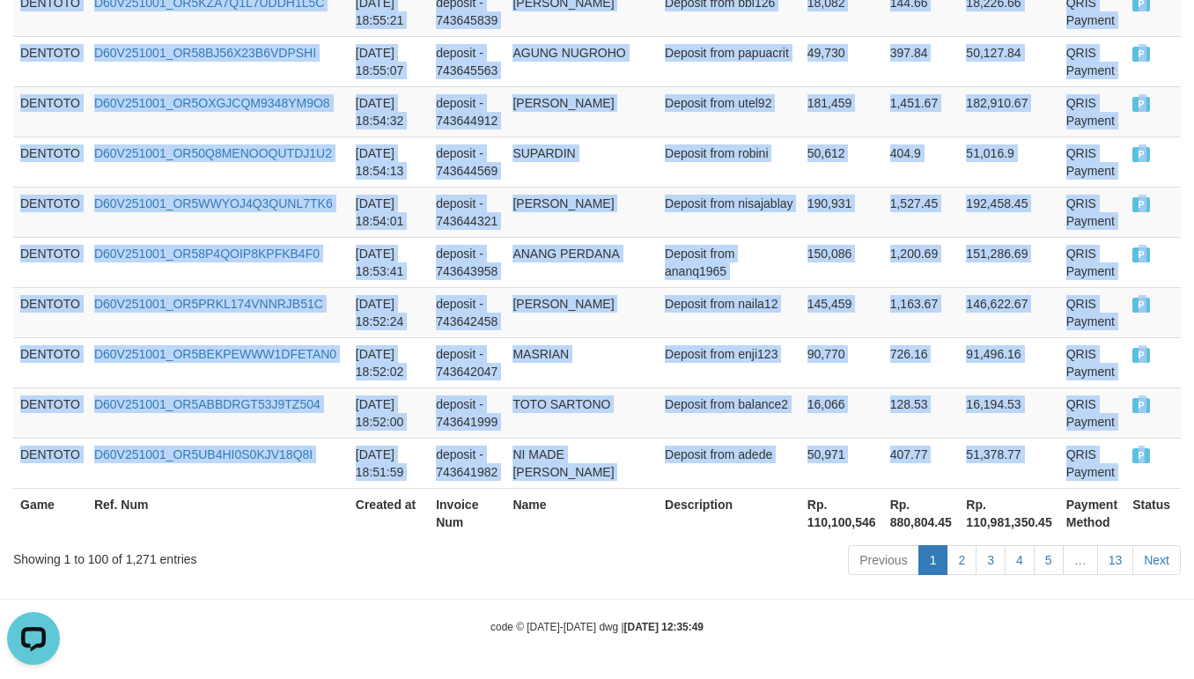
copy tbody "DENTOTO D60V251001_OR5YIID23TA31FJ3XTN [DATE] 19:39:46 deposit - 743696710 DEDI…"
click at [719, 322] on td "Deposit from naila12" at bounding box center [729, 312] width 143 height 50
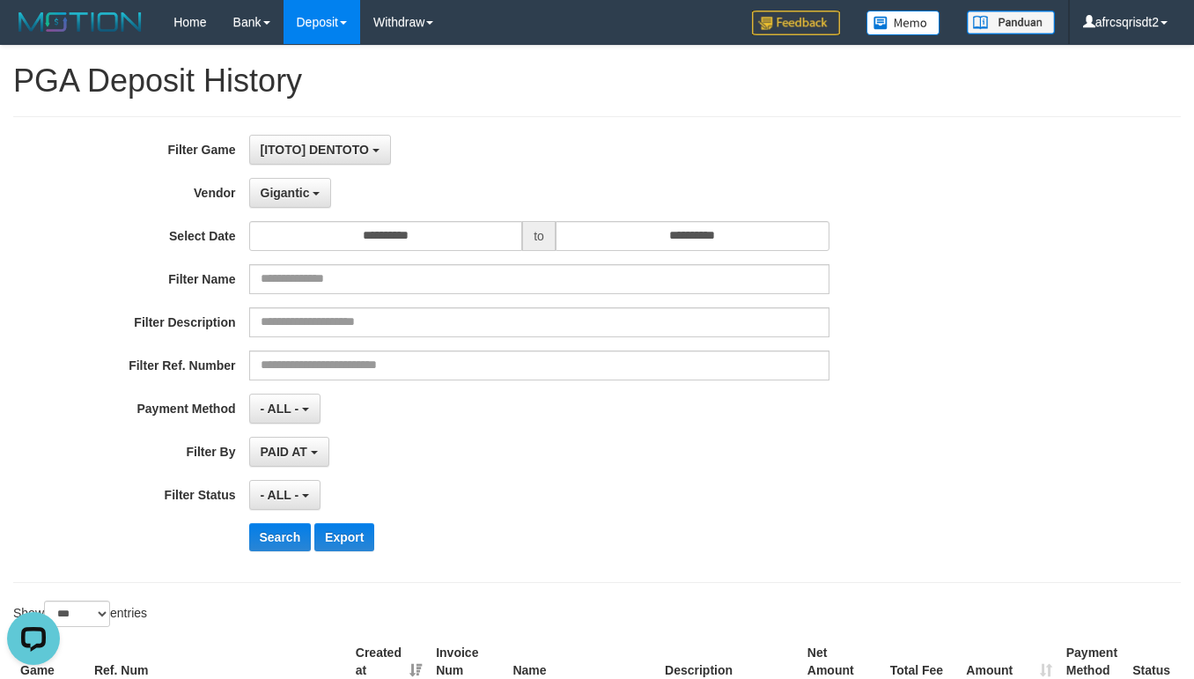
scroll to position [439, 0]
select select "**********"
select select "***"
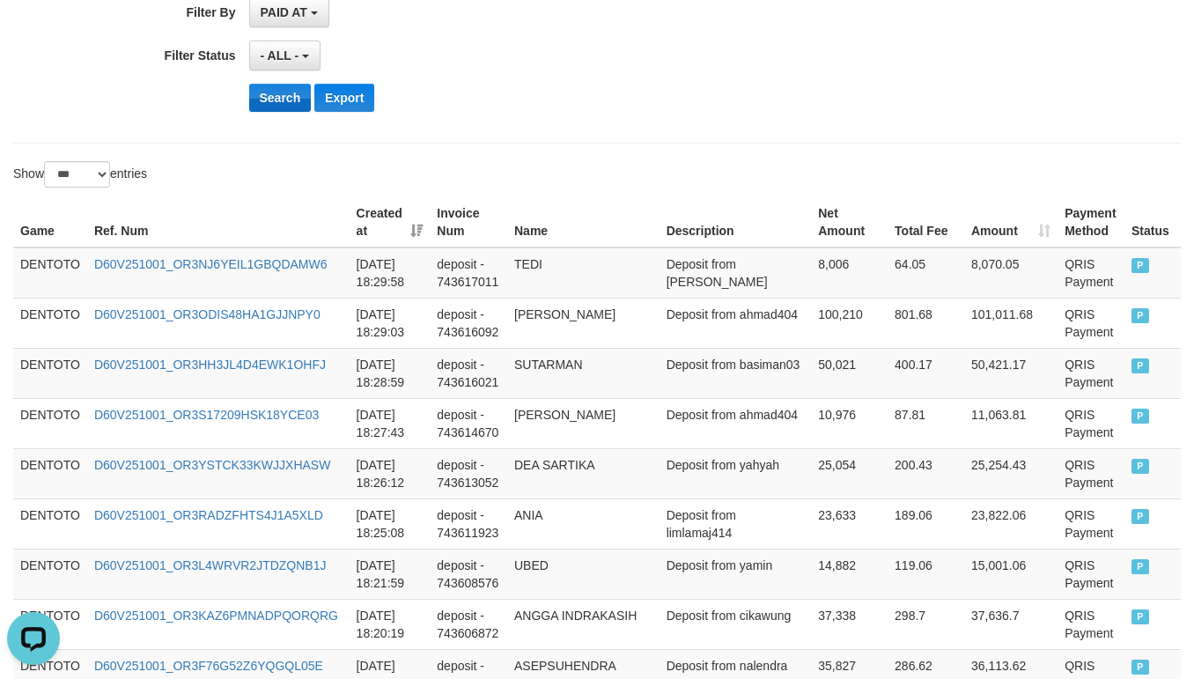
scroll to position [16, 0]
click at [269, 100] on button "Search" at bounding box center [280, 98] width 63 height 28
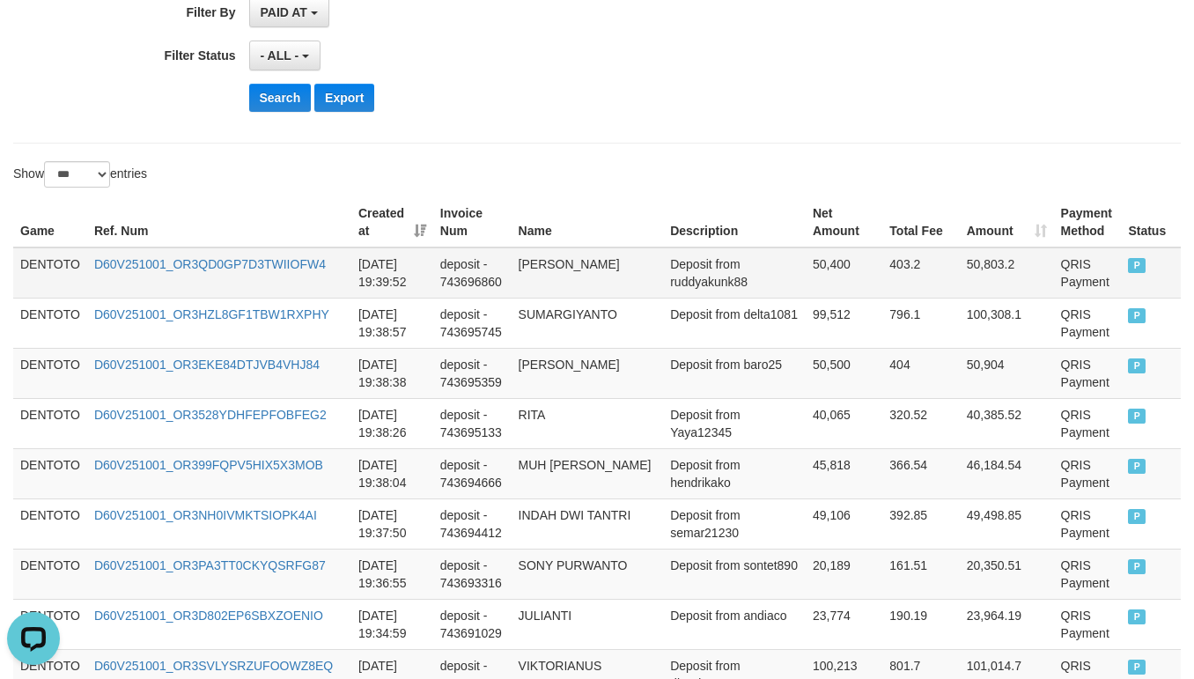
click at [41, 265] on td "DENTOTO" at bounding box center [50, 272] width 74 height 51
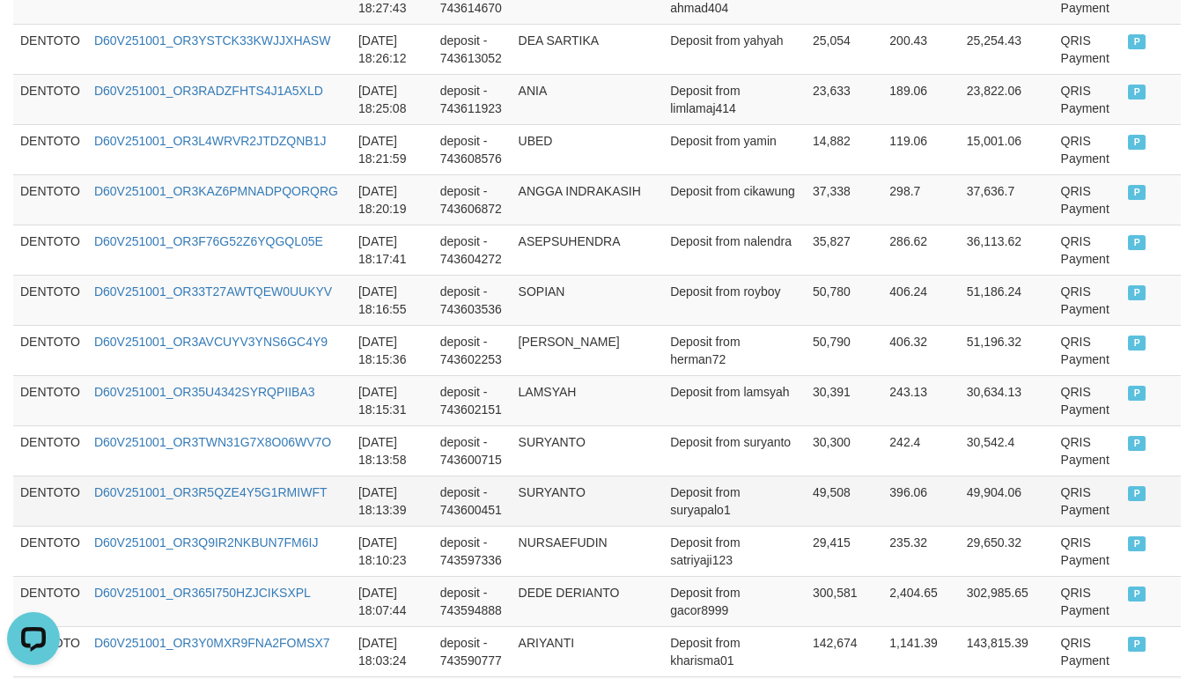
scroll to position [4841, 0]
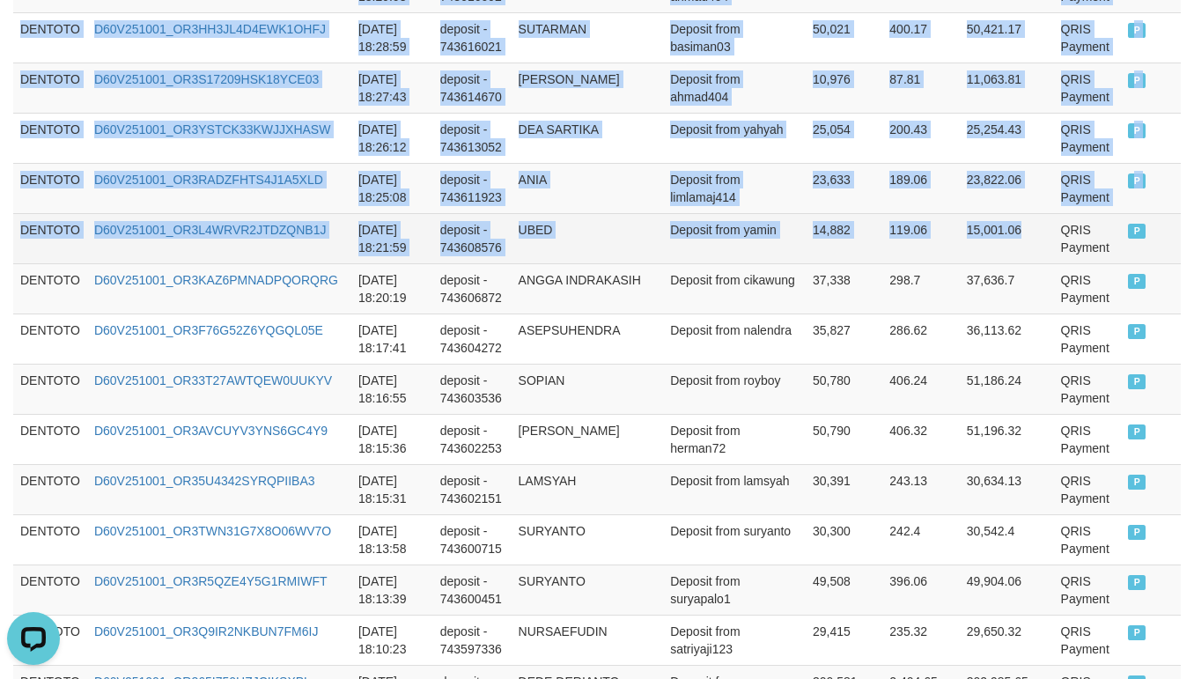
drag, startPoint x: 999, startPoint y: 309, endPoint x: 1049, endPoint y: 309, distance: 50.2
click at [1007, 263] on td "15,001.06" at bounding box center [1007, 238] width 94 height 50
click at [1121, 263] on td "P" at bounding box center [1151, 238] width 60 height 50
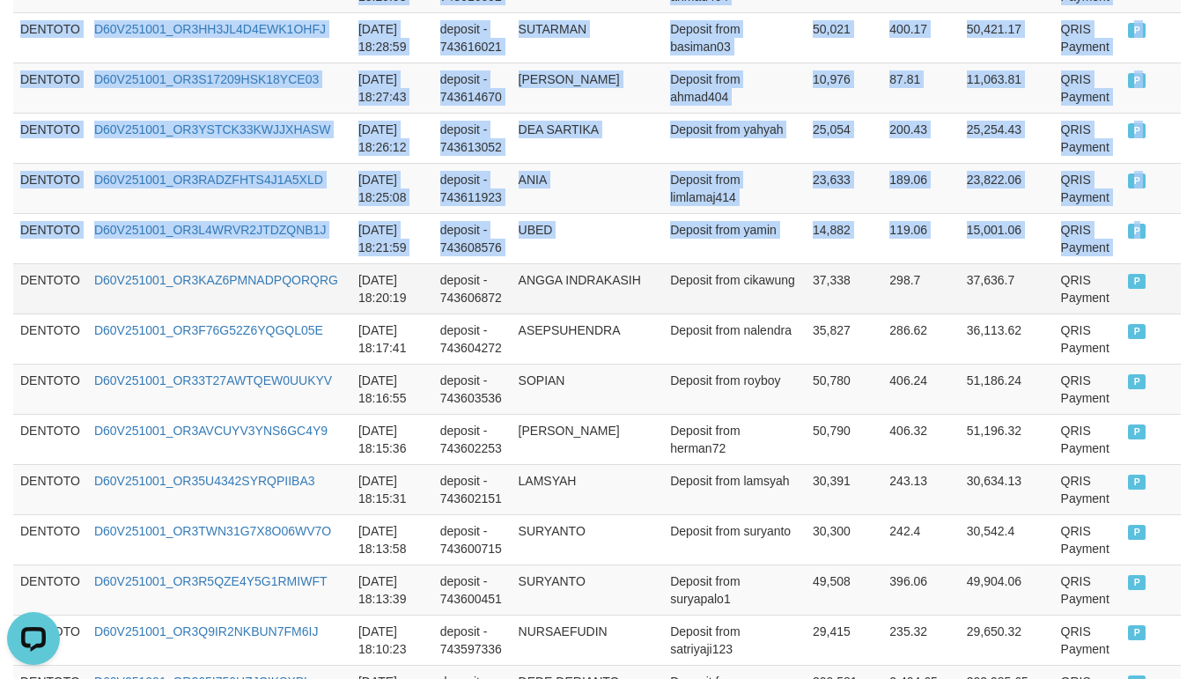
copy tbody "DENTOTO D60V251001_OR3QD0GP7D3TWIIOFW4 2025-10-01 19:39:52 deposit - 743696860 …"
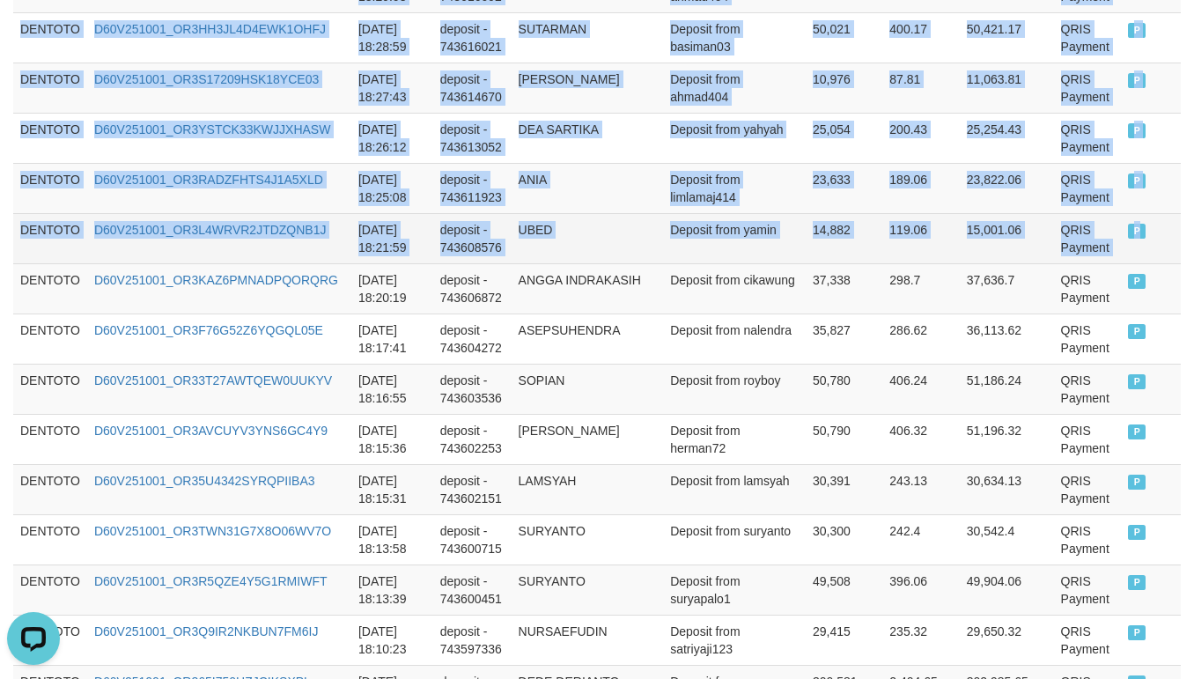
click at [719, 263] on td "Deposit from yamin" at bounding box center [734, 238] width 143 height 50
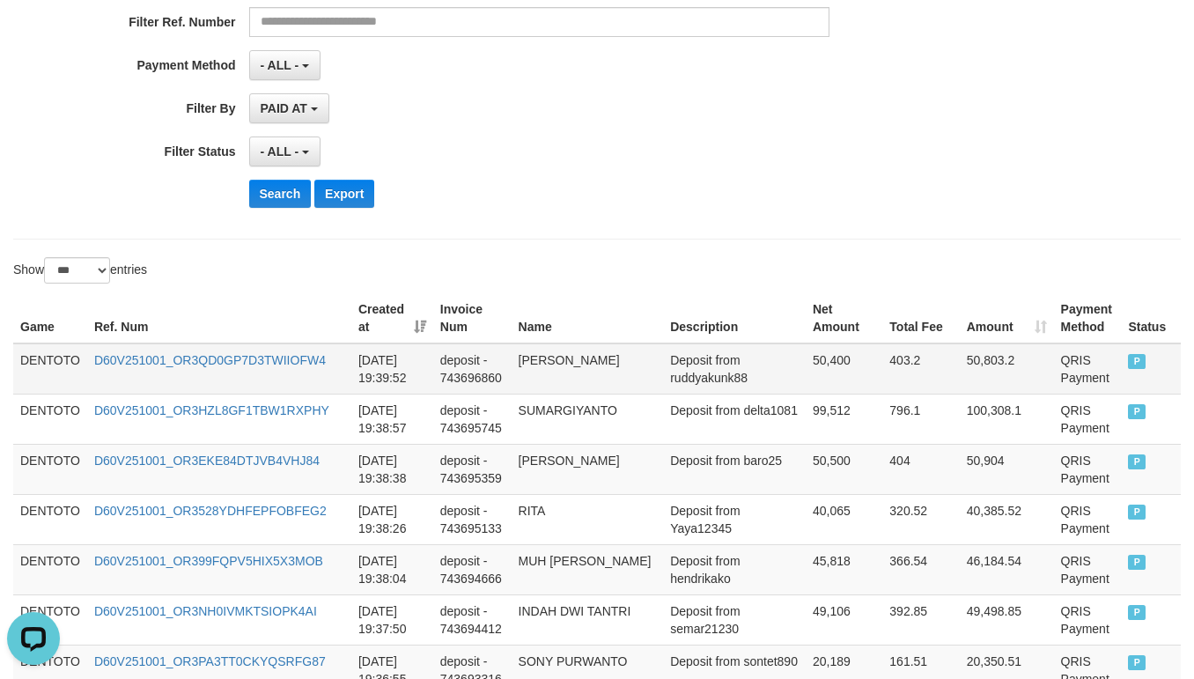
scroll to position [439, 0]
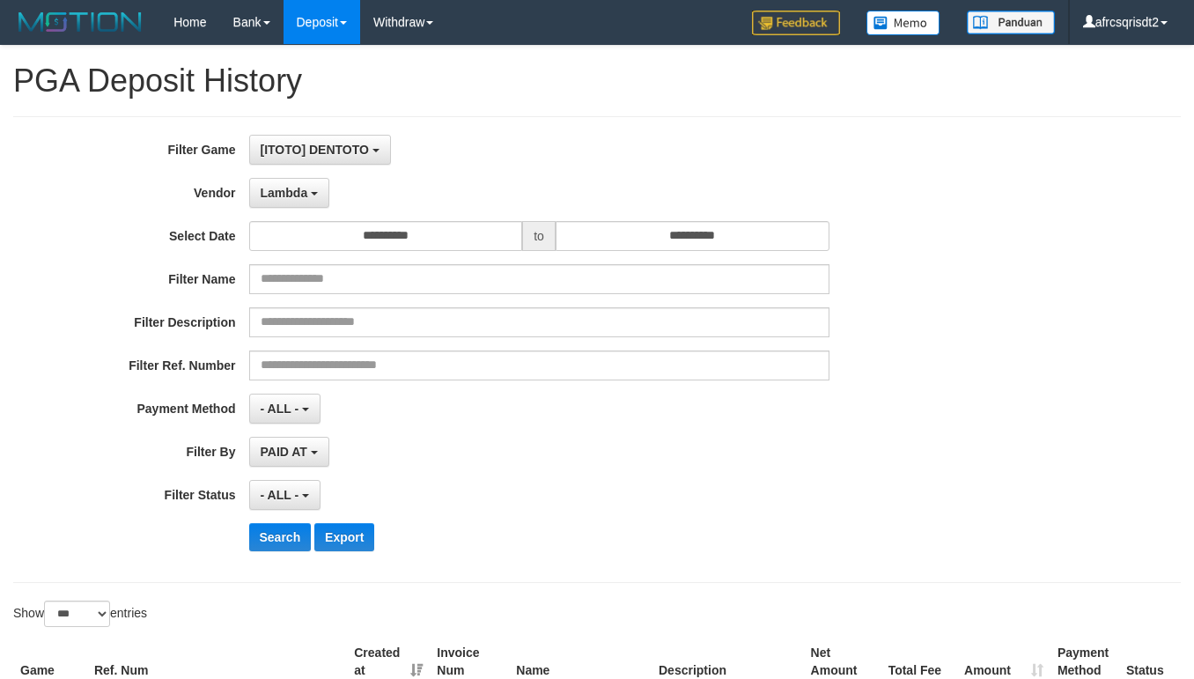
select select "**********"
select select "***"
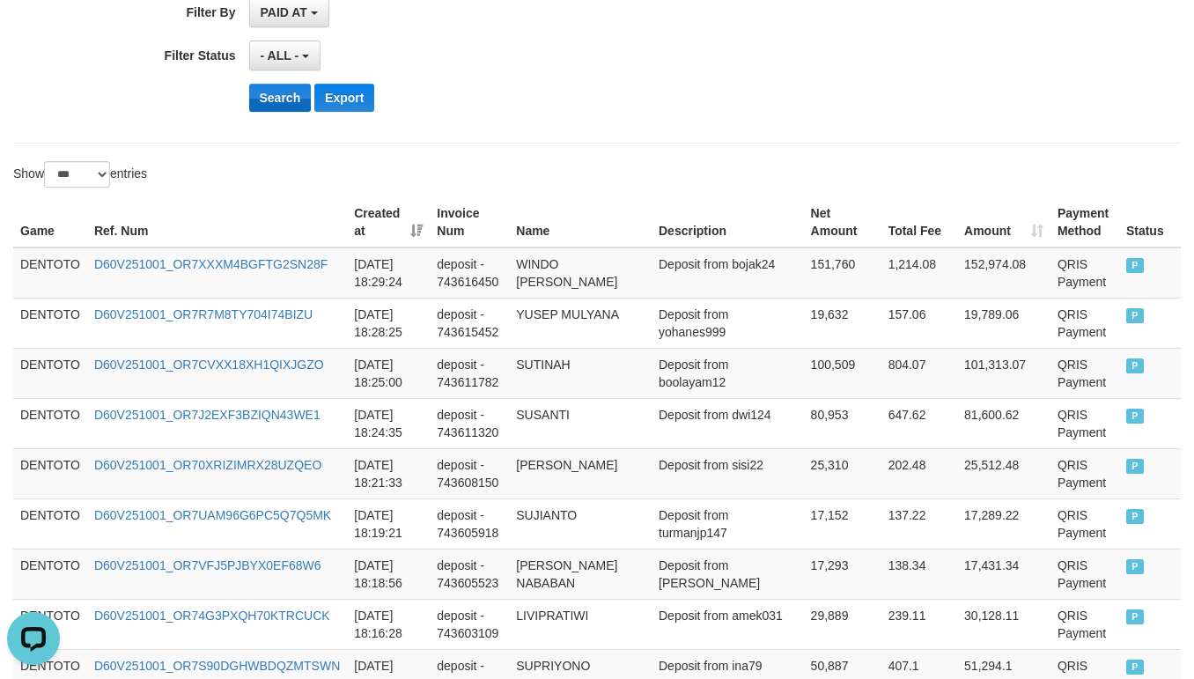
scroll to position [16, 0]
click at [276, 109] on button "Search" at bounding box center [280, 98] width 63 height 28
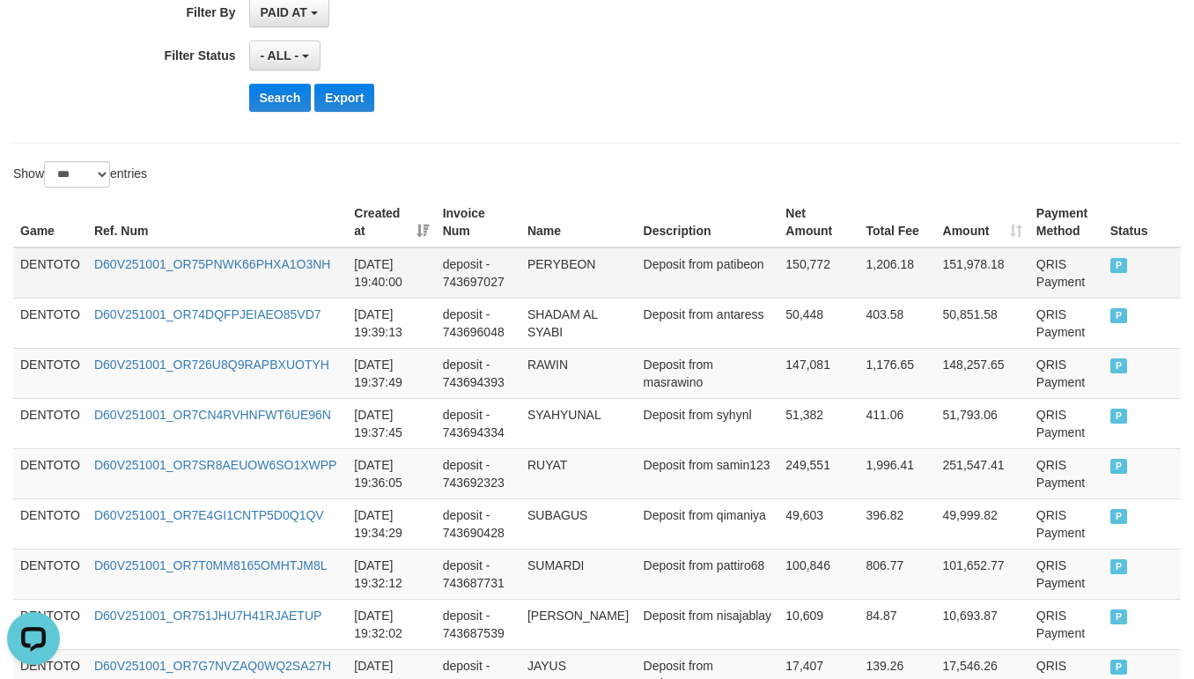
click at [41, 269] on td "DENTOTO" at bounding box center [50, 272] width 74 height 51
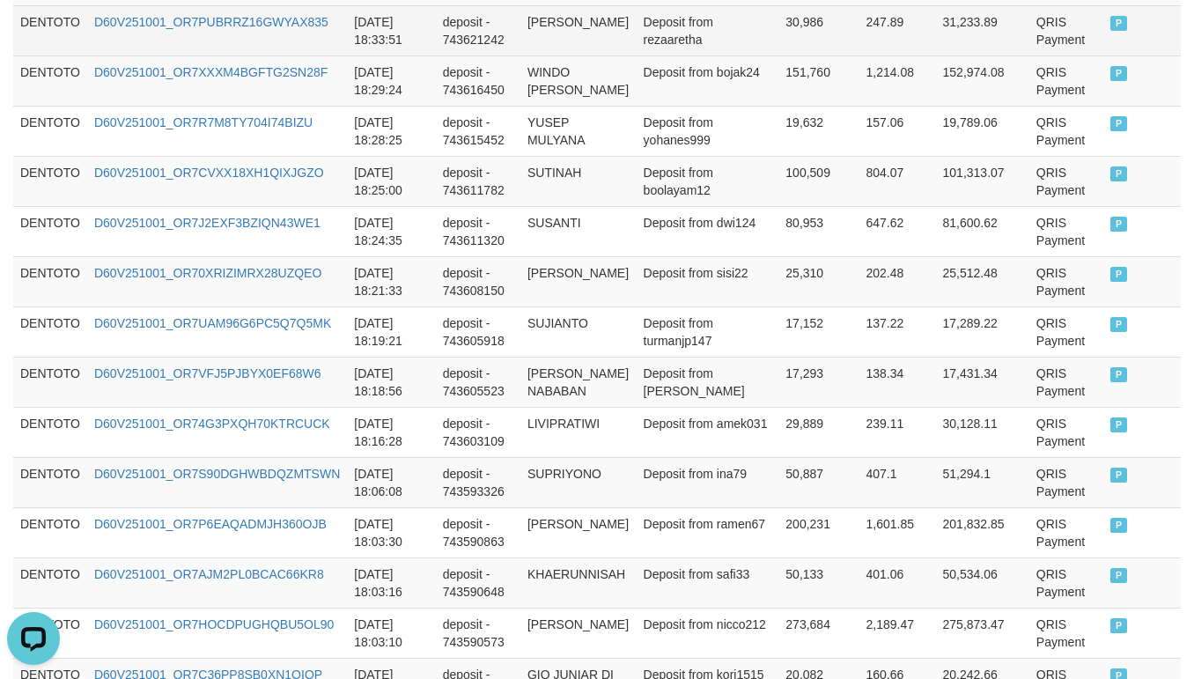
scroll to position [3522, 0]
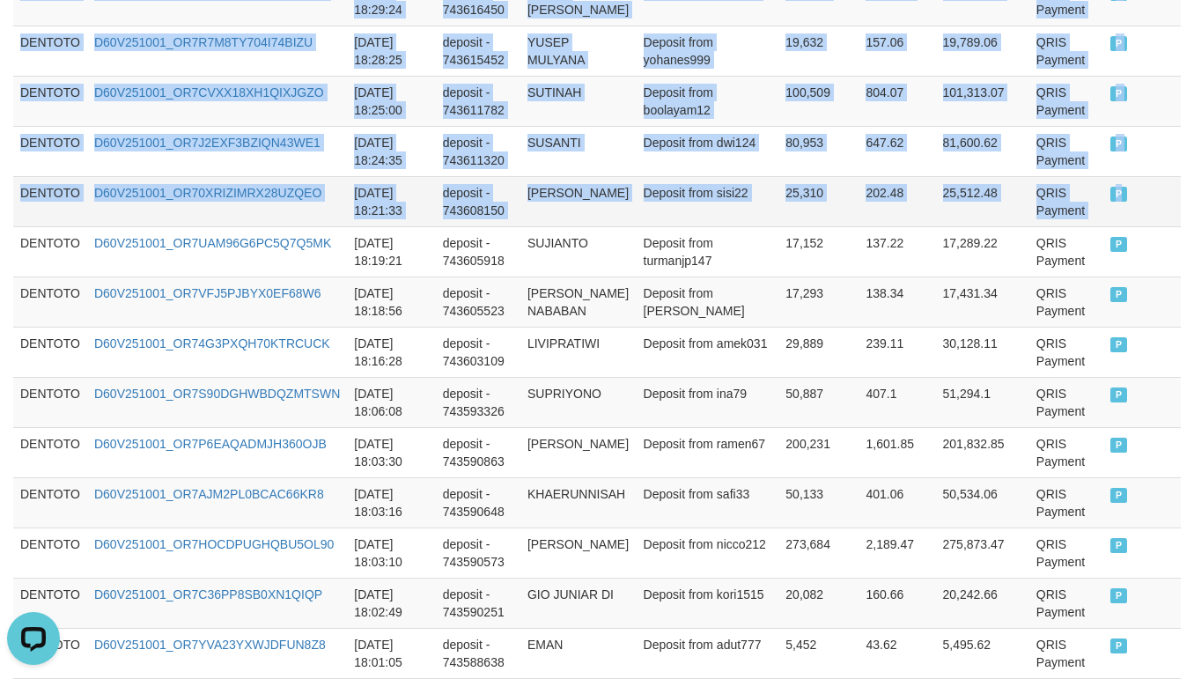
click at [1113, 226] on td "P" at bounding box center [1141, 201] width 77 height 50
copy tbody "DENTOTO D60V251001_OR75PNWK66PHXA1O3NH 2025-10-01 19:40:00 deposit - 743697027 …"
click at [516, 226] on td "deposit - 743608150" at bounding box center [478, 201] width 85 height 50
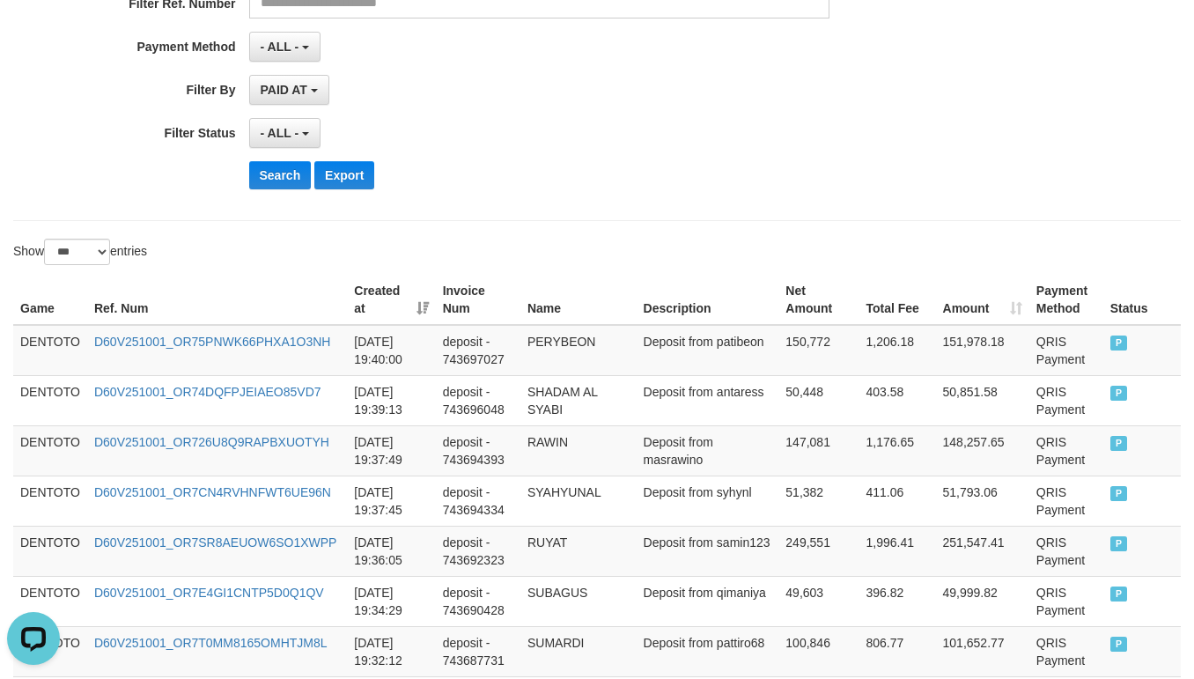
scroll to position [439, 0]
